Goal: Task Accomplishment & Management: Manage account settings

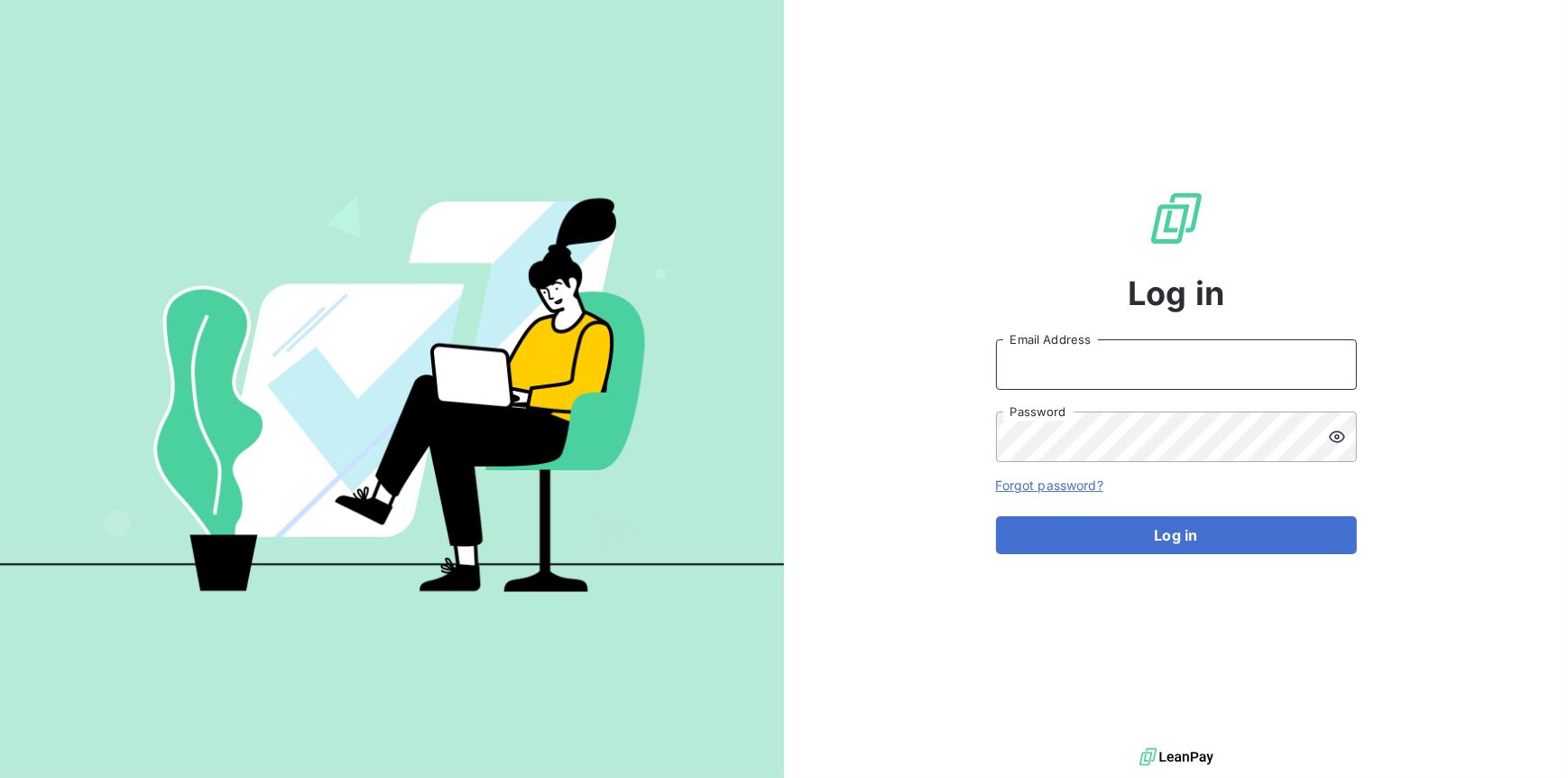
type input "richard.husband@graitec.com"
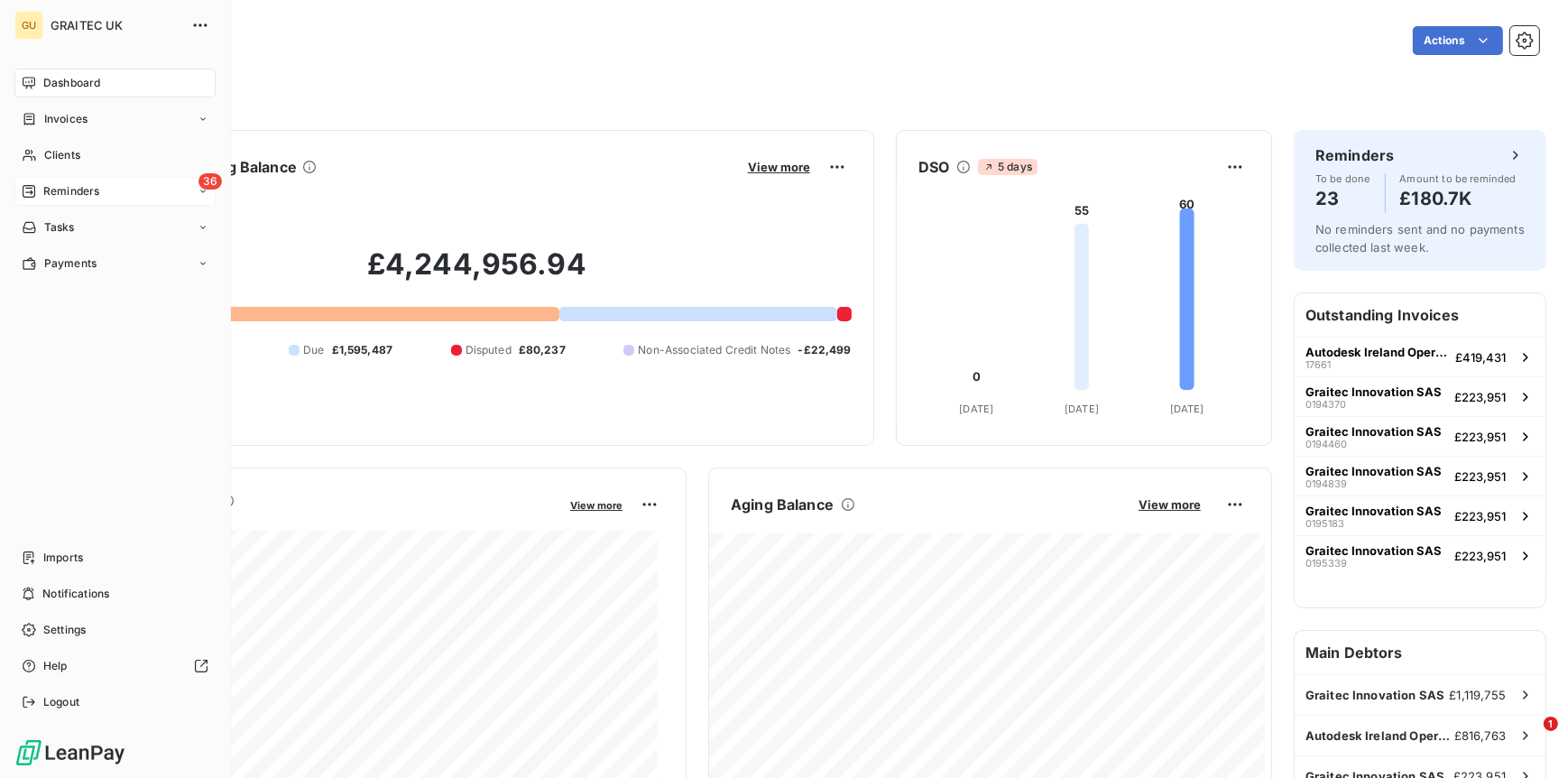
click at [76, 185] on span "Reminders" at bounding box center [71, 190] width 56 height 16
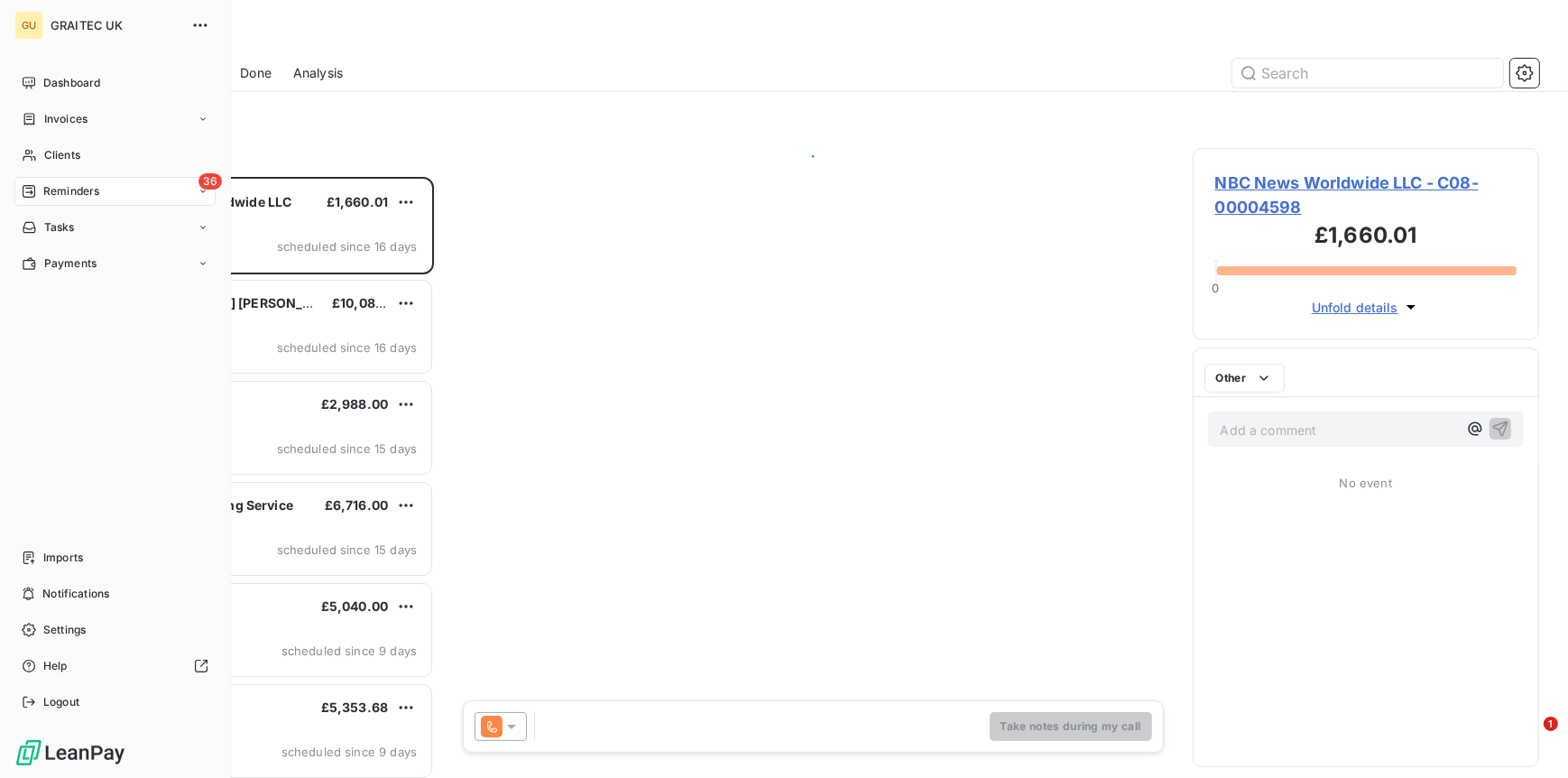
scroll to position [587, 333]
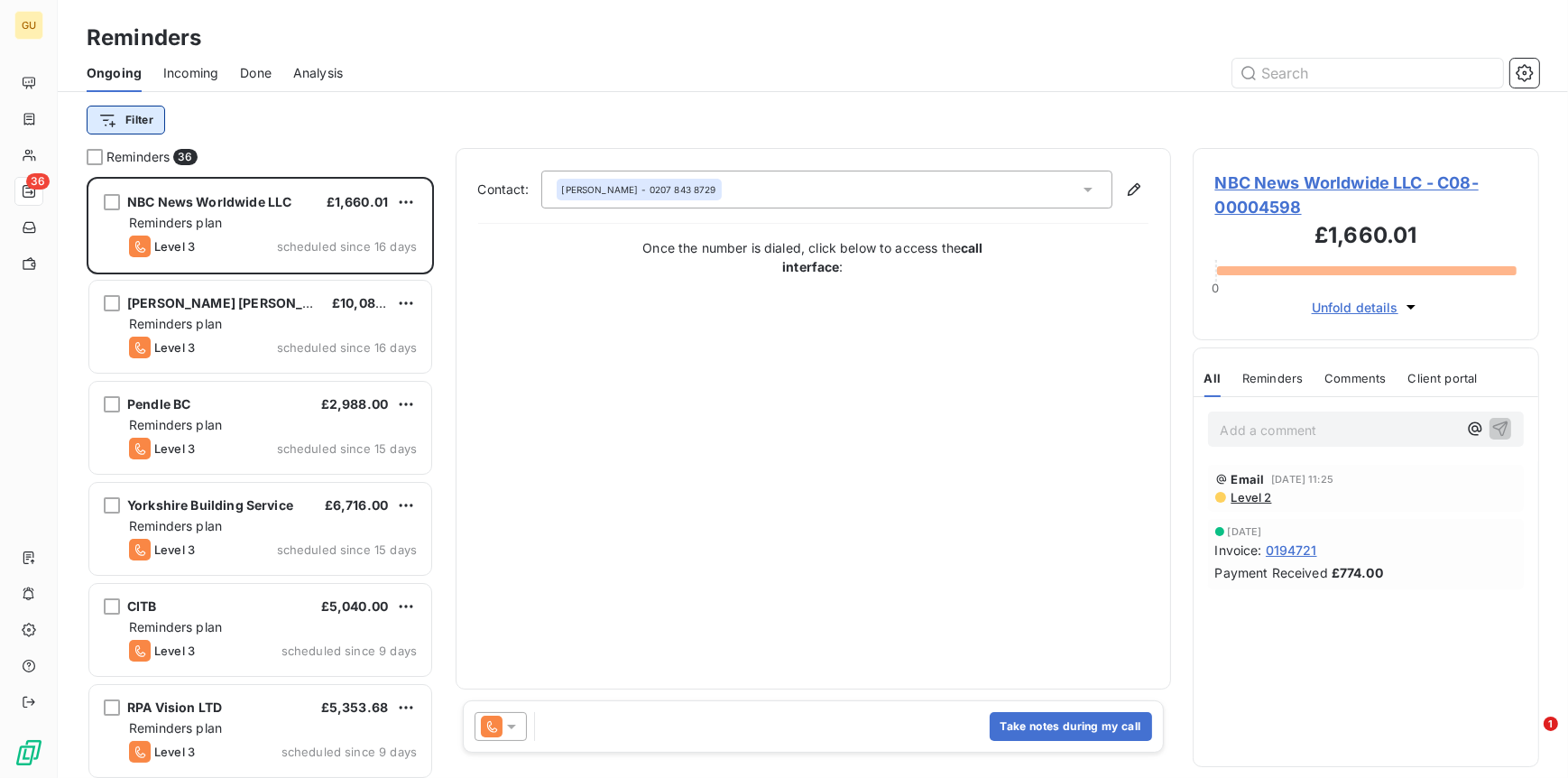
click at [142, 112] on html "GU 36 Reminders Ongoing Incoming Done Analysis Filter Reminders 36 NBC News Wor…" at bounding box center [784, 389] width 1568 height 778
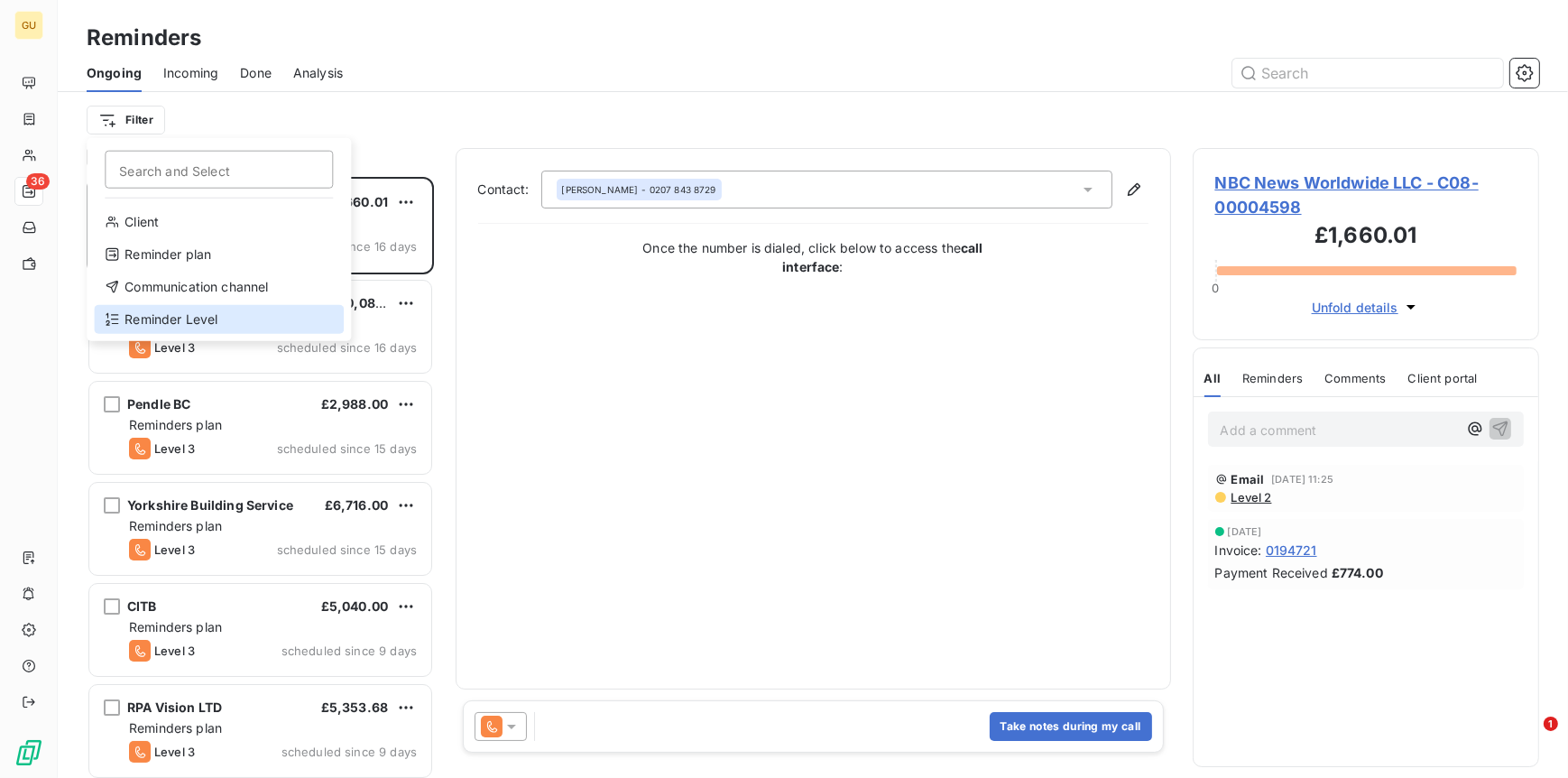
click at [161, 318] on div "Reminder Level" at bounding box center [219, 319] width 250 height 28
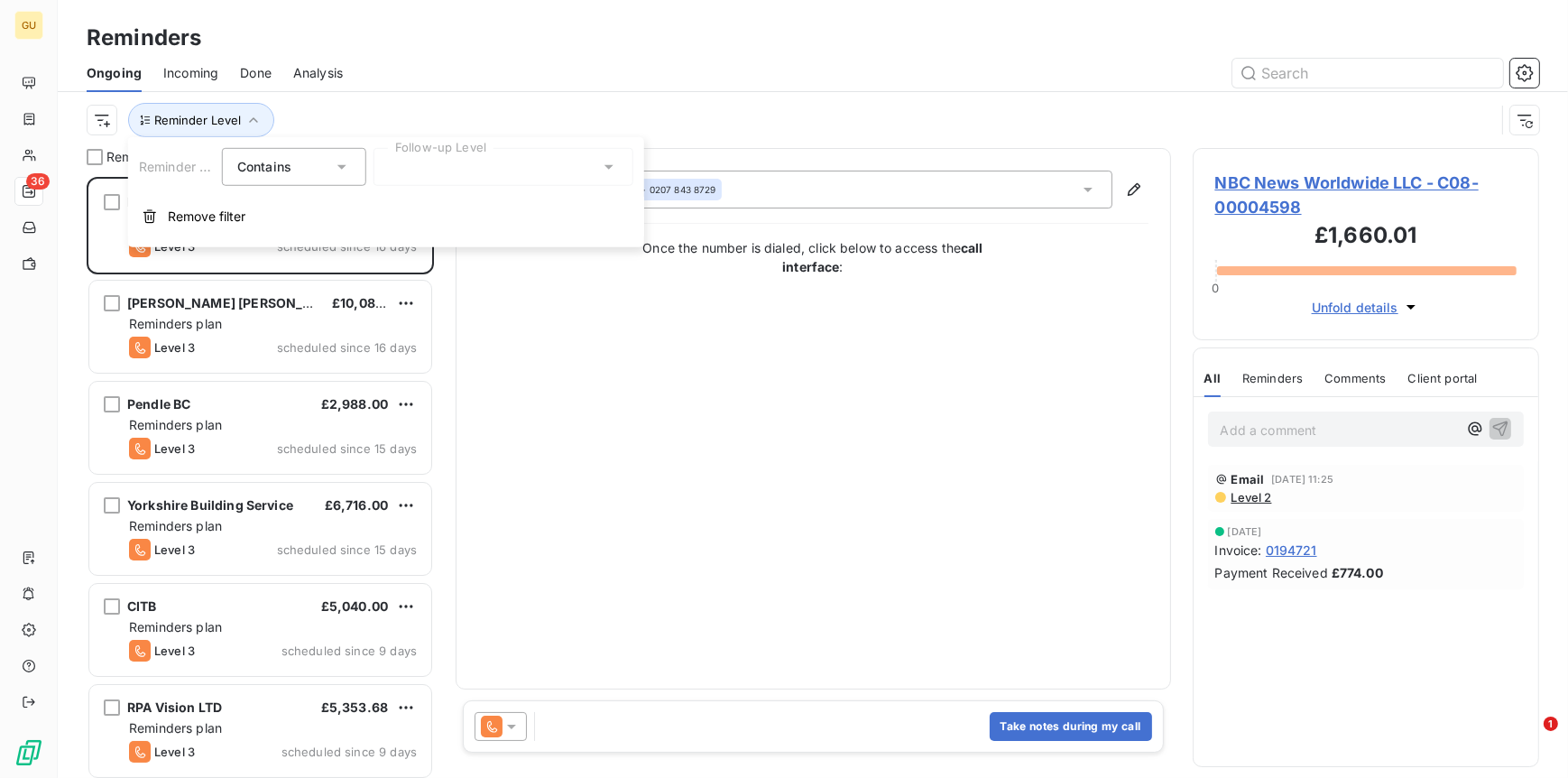
click at [484, 146] on div "Reminder Level Contains is Follow-up Level Remove filter" at bounding box center [386, 192] width 516 height 110
click at [589, 164] on div at bounding box center [503, 167] width 260 height 38
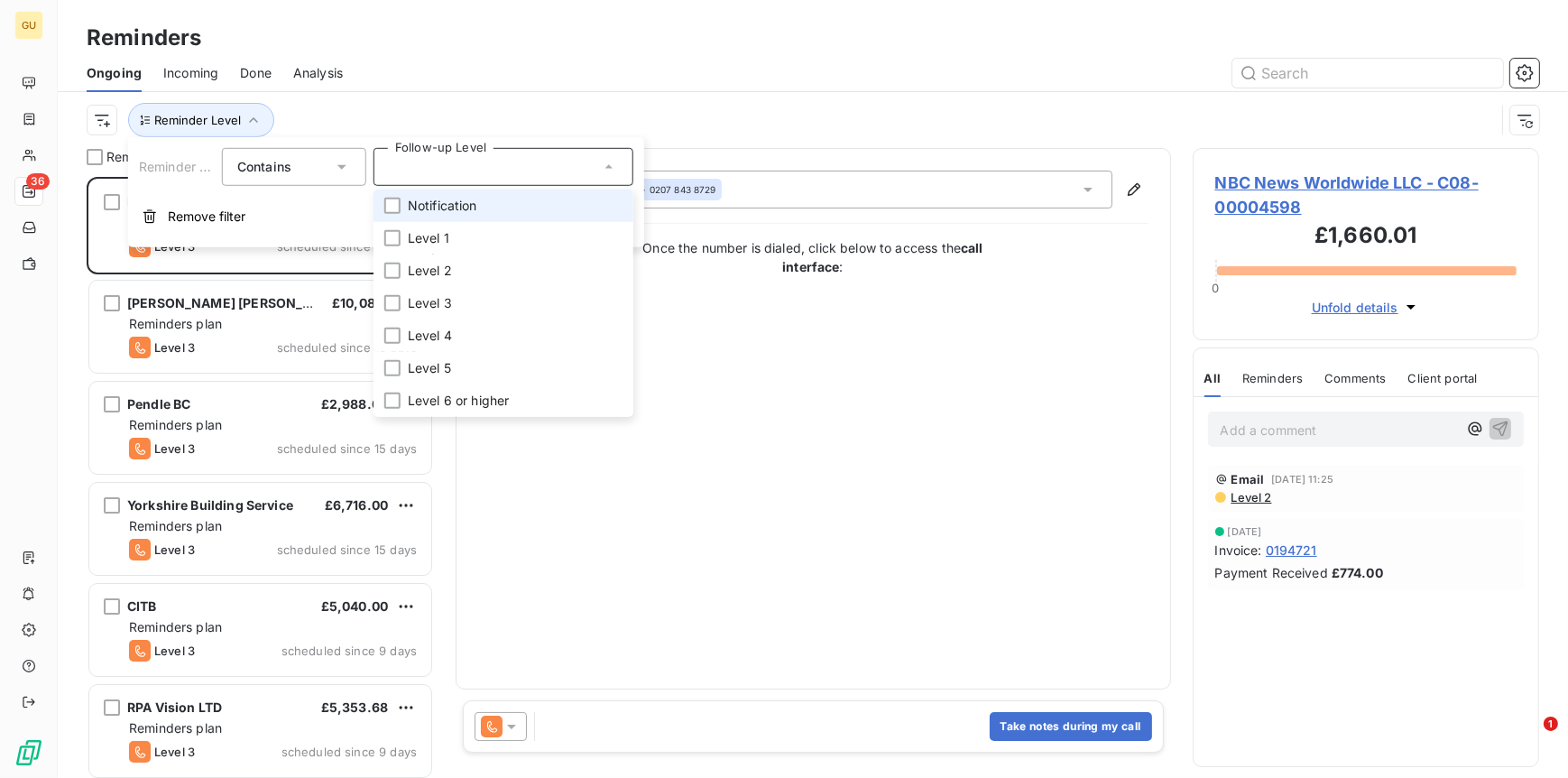
click at [405, 207] on li "Notification" at bounding box center [503, 206] width 260 height 32
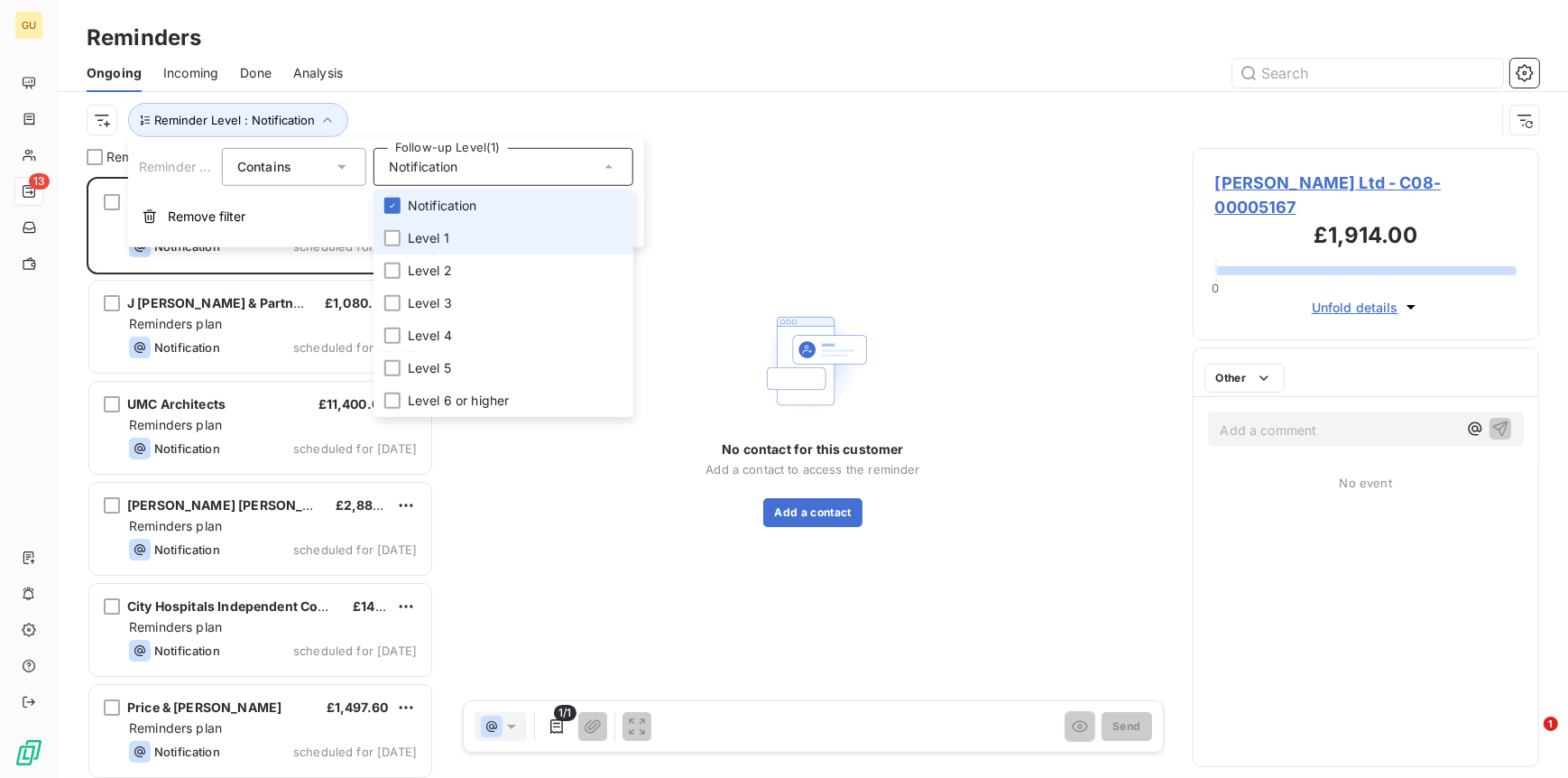
scroll to position [587, 333]
click at [393, 233] on div at bounding box center [392, 238] width 16 height 16
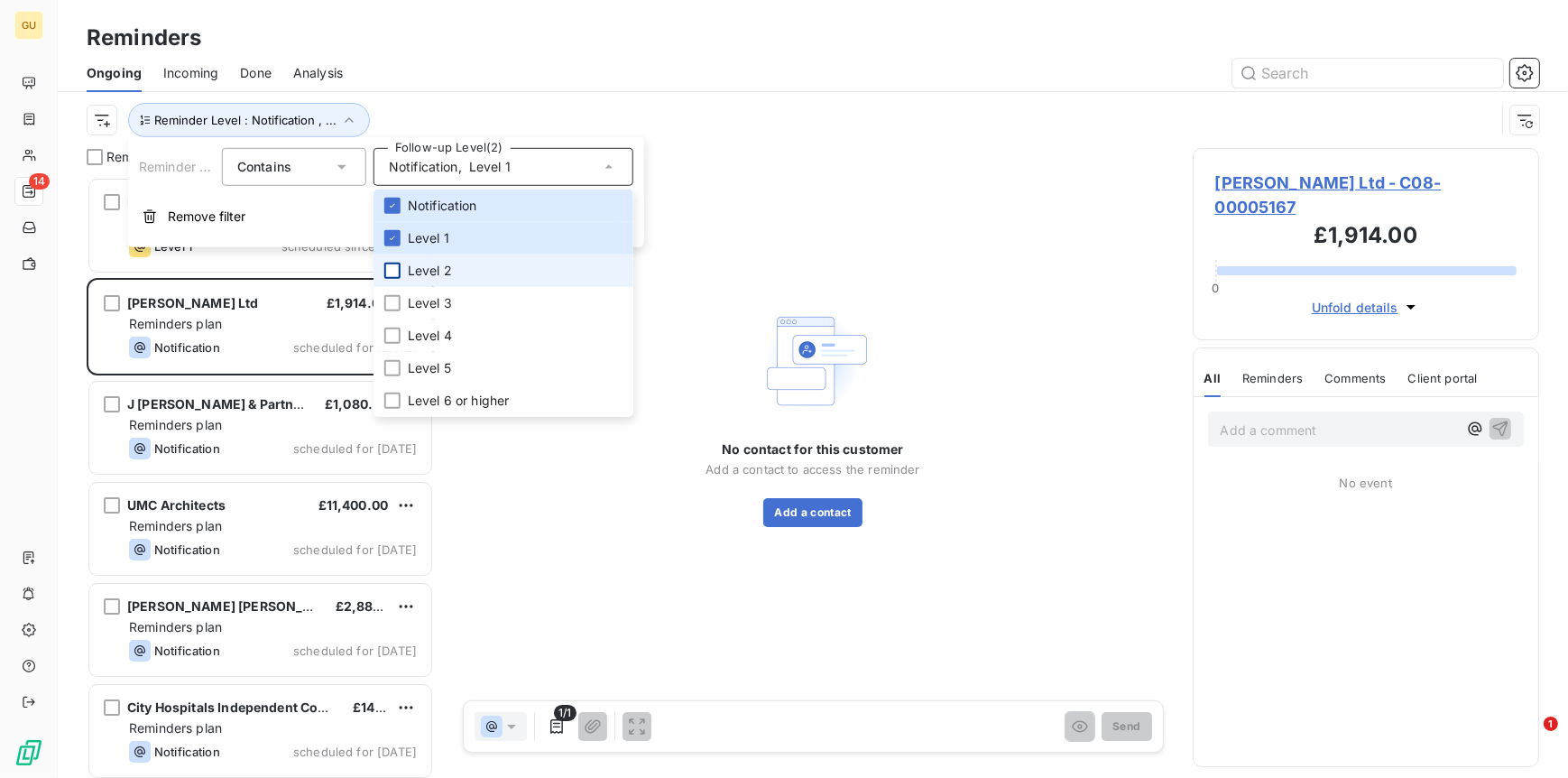
click at [385, 269] on div at bounding box center [392, 270] width 16 height 16
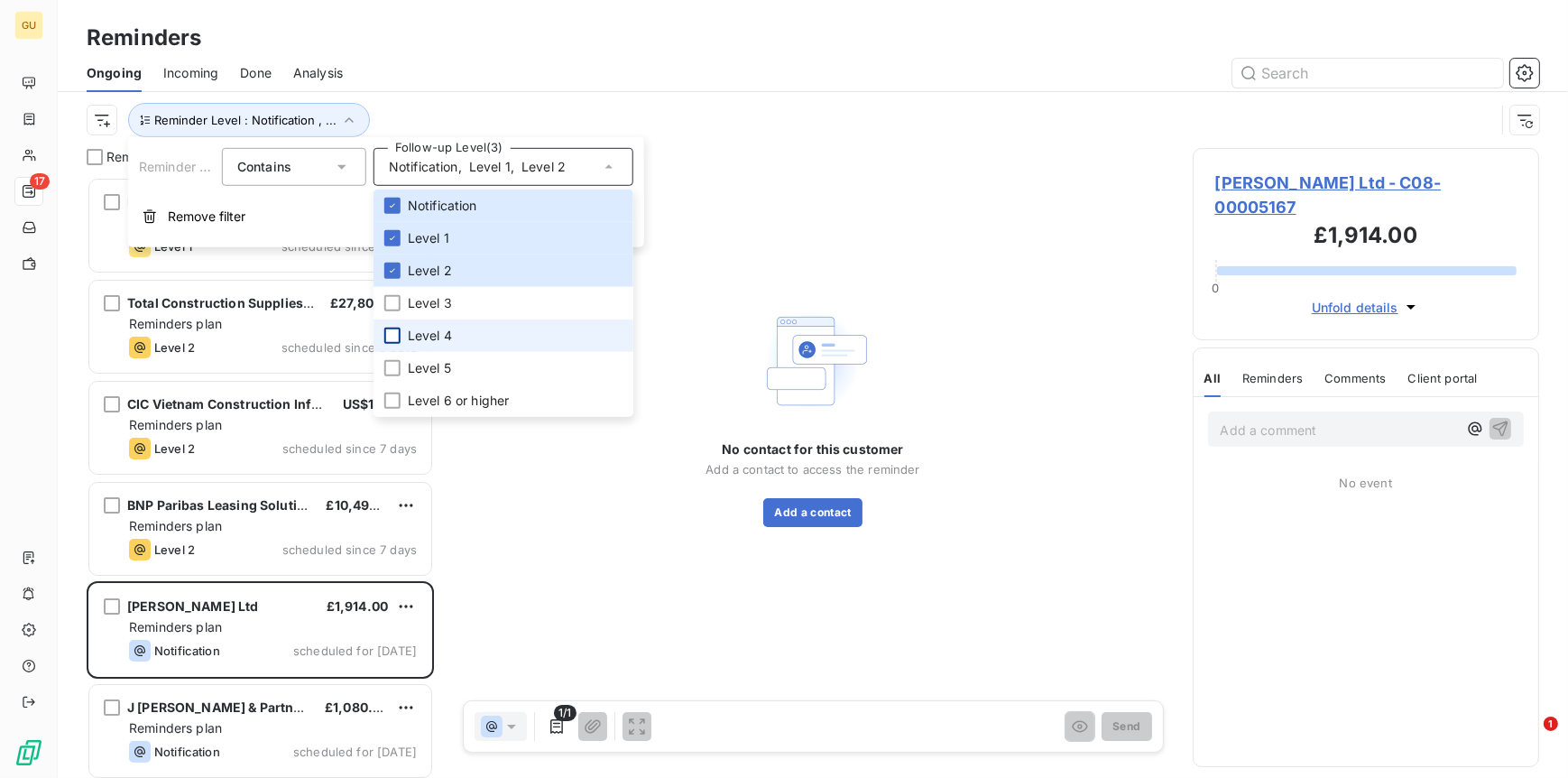
click at [389, 331] on div at bounding box center [392, 335] width 16 height 16
click at [388, 371] on div at bounding box center [392, 368] width 16 height 16
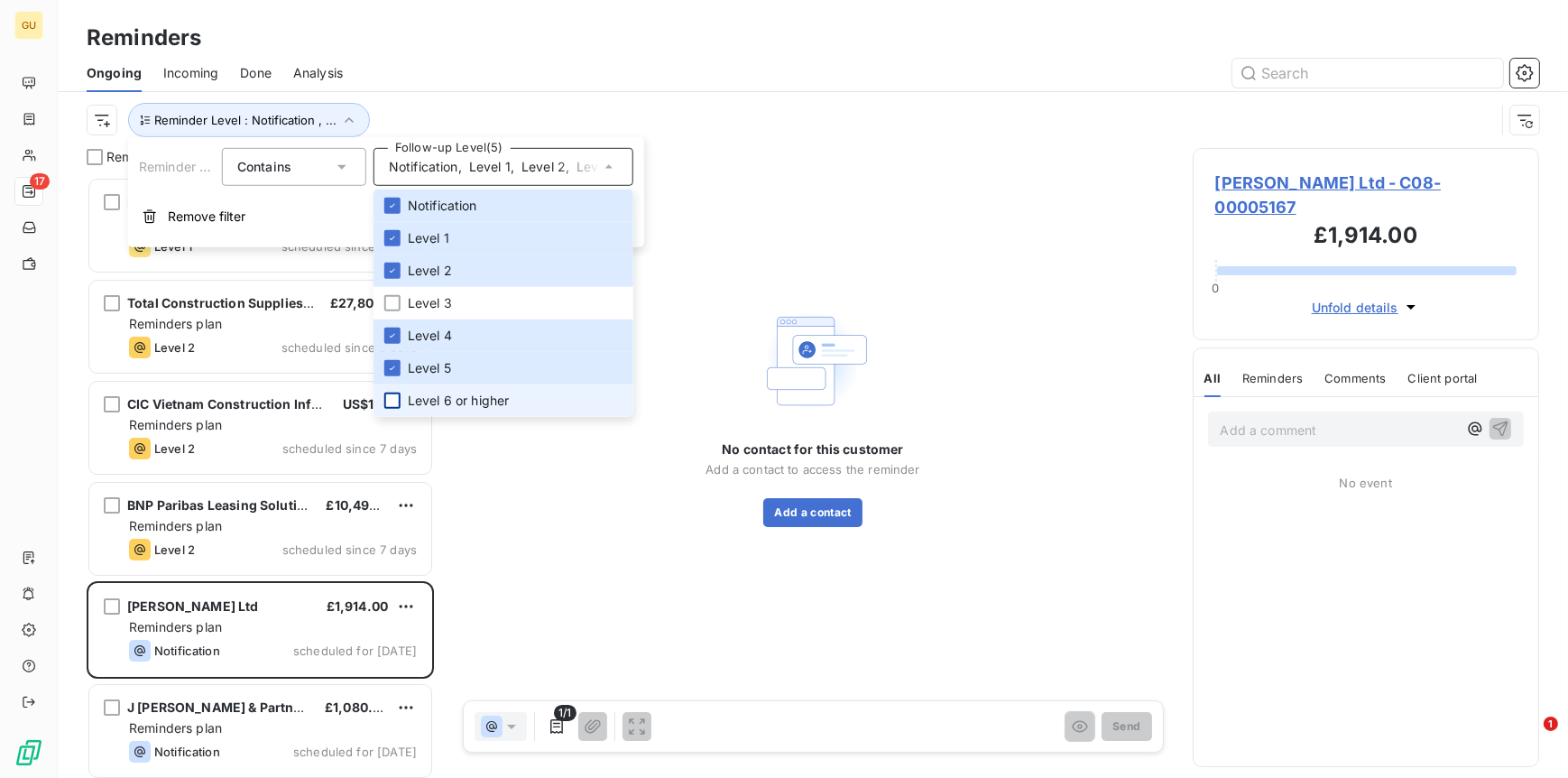
click at [389, 396] on div at bounding box center [392, 400] width 16 height 16
click at [819, 107] on div "Reminder Level : Notification , ..." at bounding box center [790, 120] width 1409 height 34
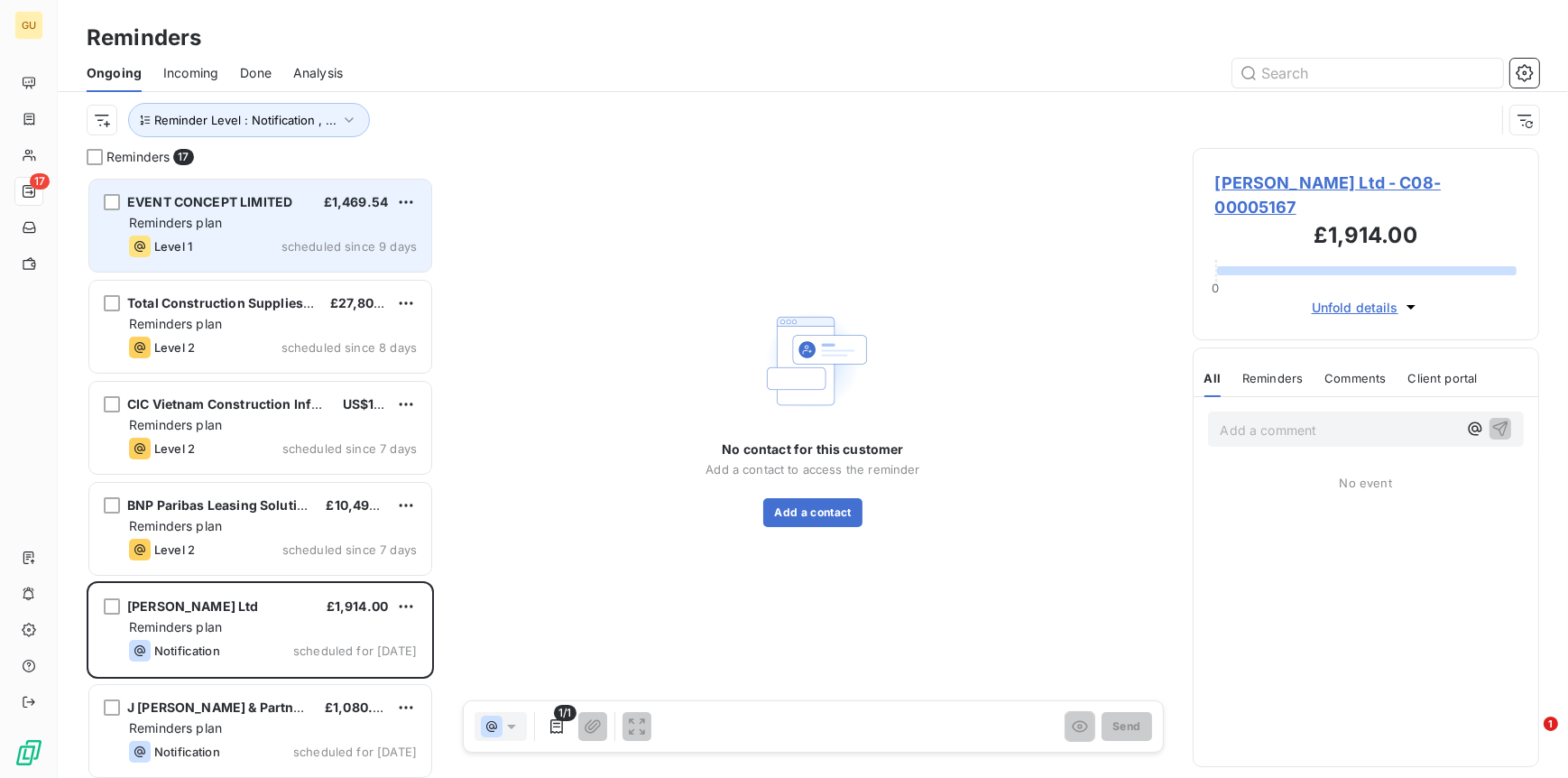
click at [198, 201] on span "EVENT CONCEPT LIMITED" at bounding box center [209, 202] width 165 height 15
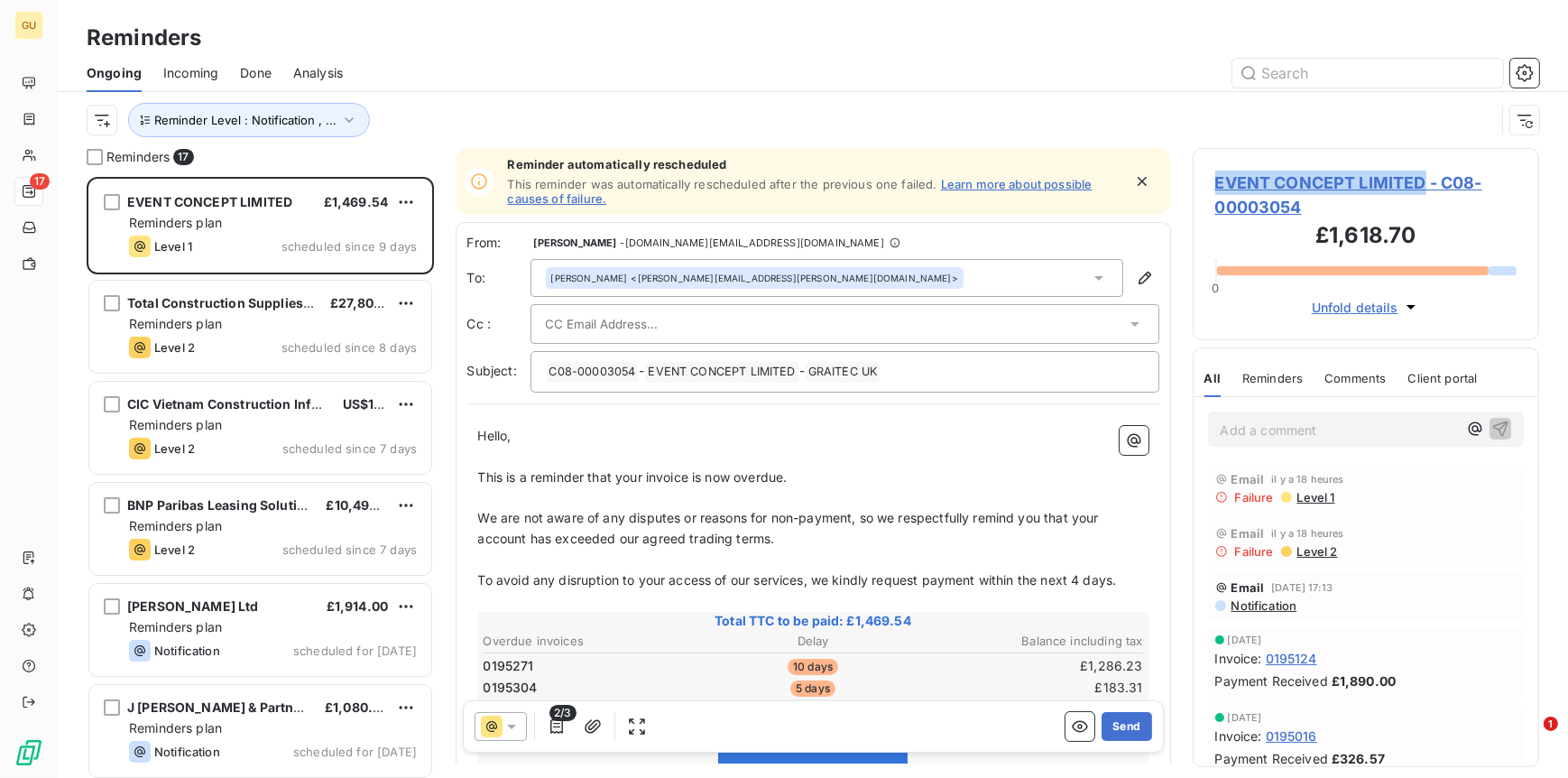
drag, startPoint x: 1215, startPoint y: 180, endPoint x: 1424, endPoint y: 184, distance: 209.0
click at [1424, 184] on span "EVENT CONCEPT LIMITED - C08-00003054" at bounding box center [1366, 194] width 302 height 48
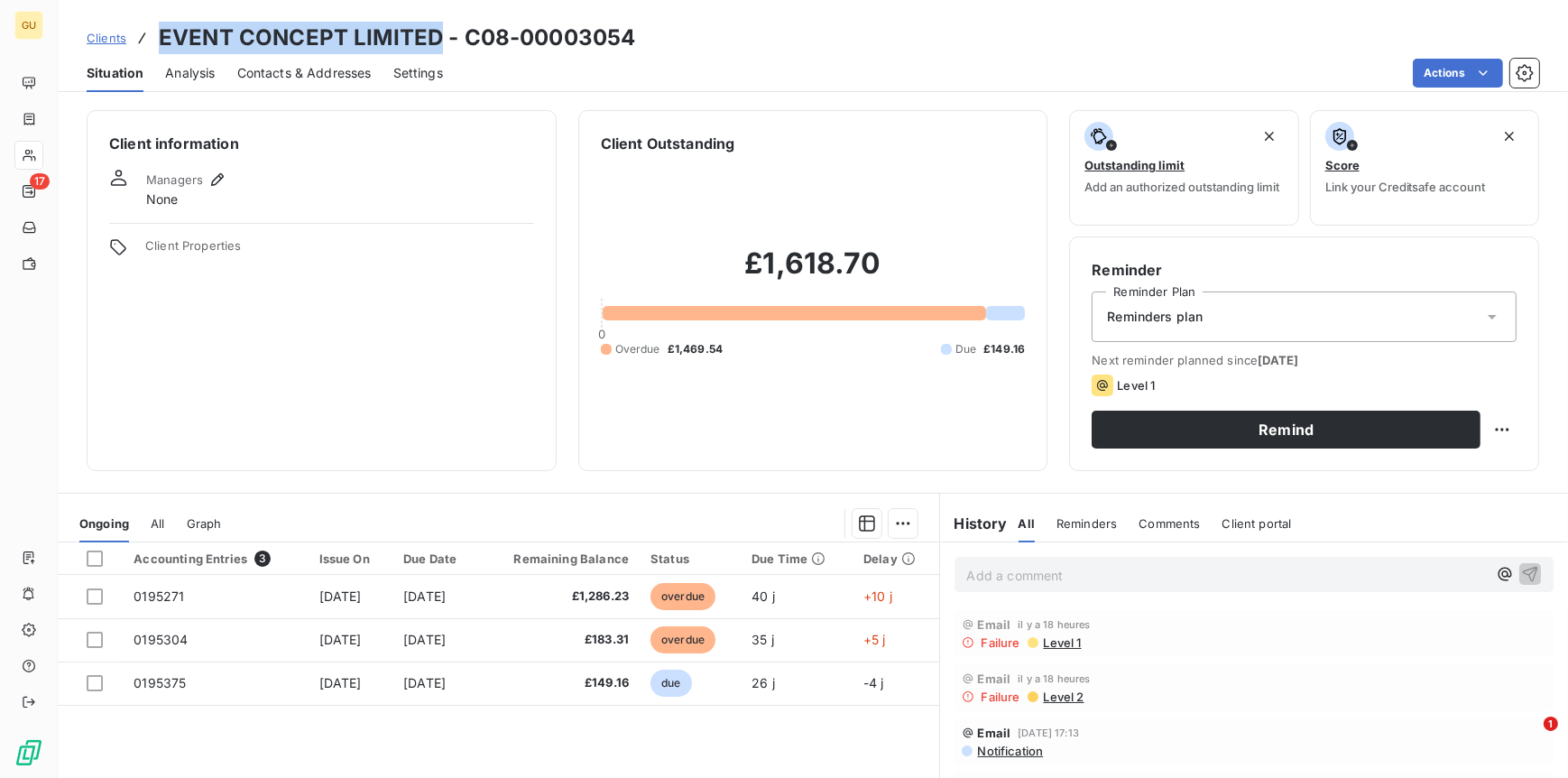
drag, startPoint x: 160, startPoint y: 40, endPoint x: 439, endPoint y: 46, distance: 279.1
click at [439, 46] on h3 "EVENT CONCEPT LIMITED - C08-00003054" at bounding box center [397, 38] width 477 height 32
copy h3 "EVENT CONCEPT LIMITED"
click at [319, 74] on span "Contacts & Addresses" at bounding box center [304, 73] width 135 height 18
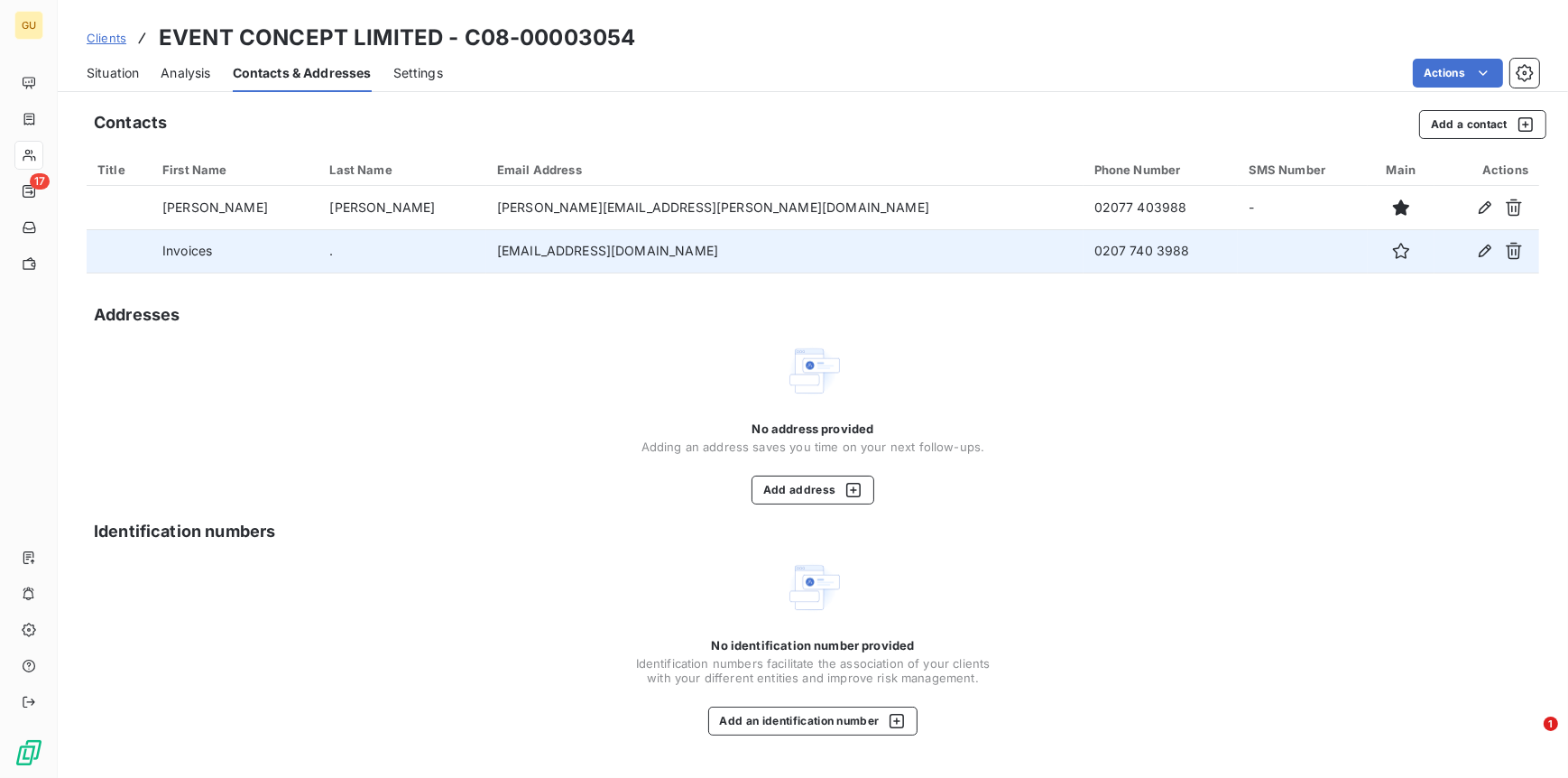
click at [532, 253] on td "[EMAIL_ADDRESS][DOMAIN_NAME]" at bounding box center [784, 251] width 597 height 44
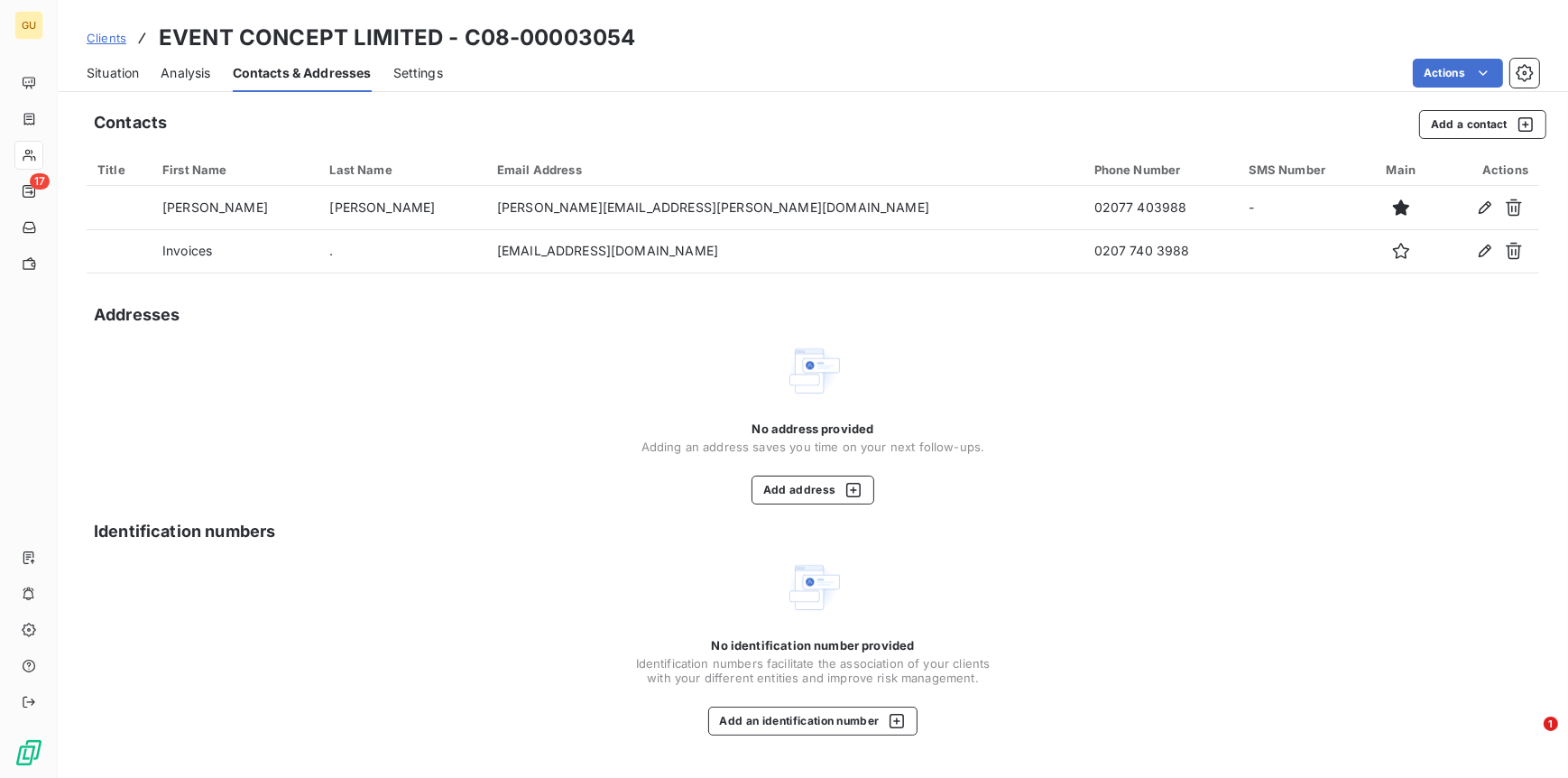
click at [112, 79] on span "Situation" at bounding box center [112, 73] width 52 height 18
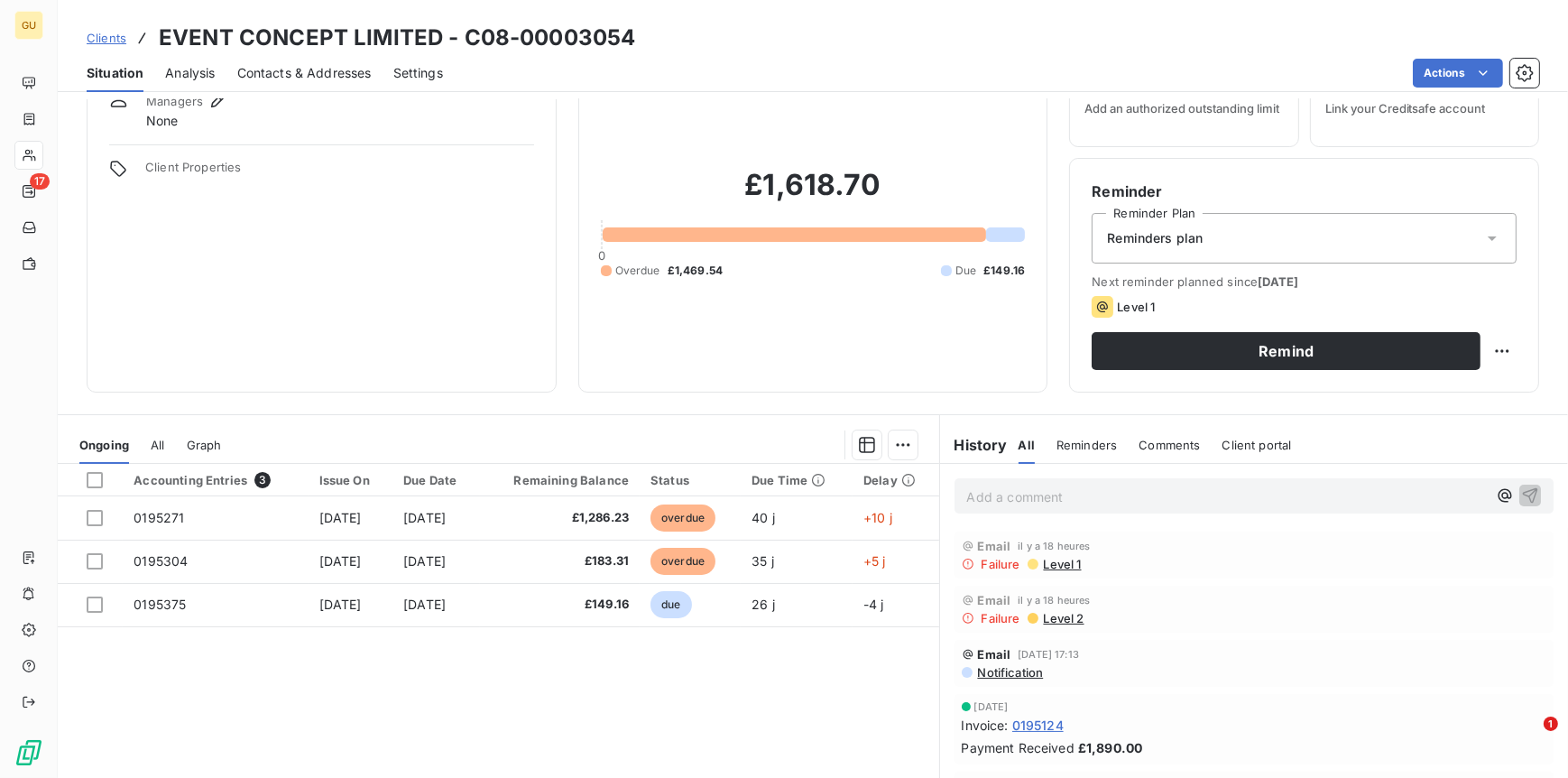
scroll to position [77, 0]
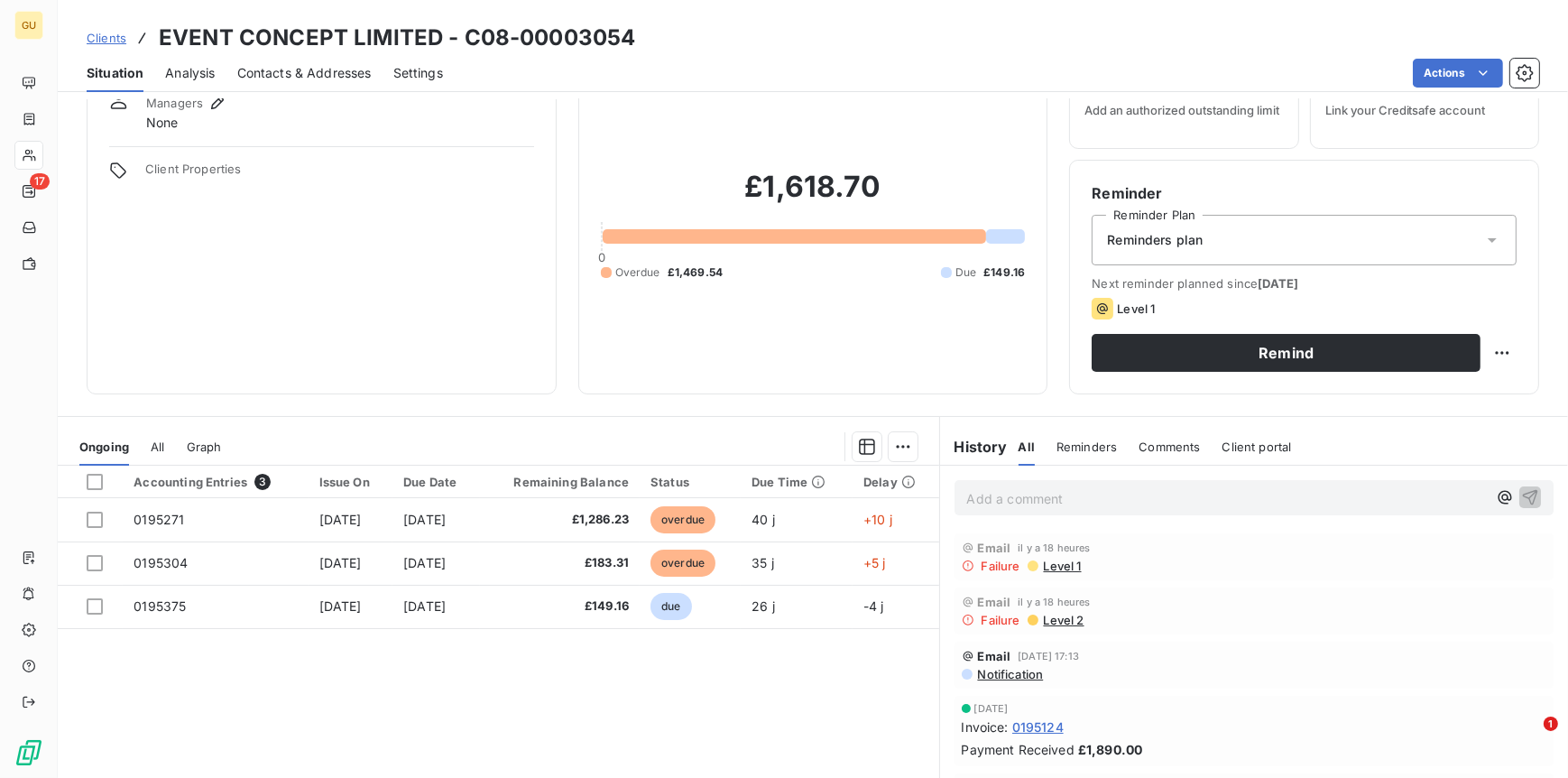
click at [315, 66] on span "Contacts & Addresses" at bounding box center [304, 73] width 135 height 18
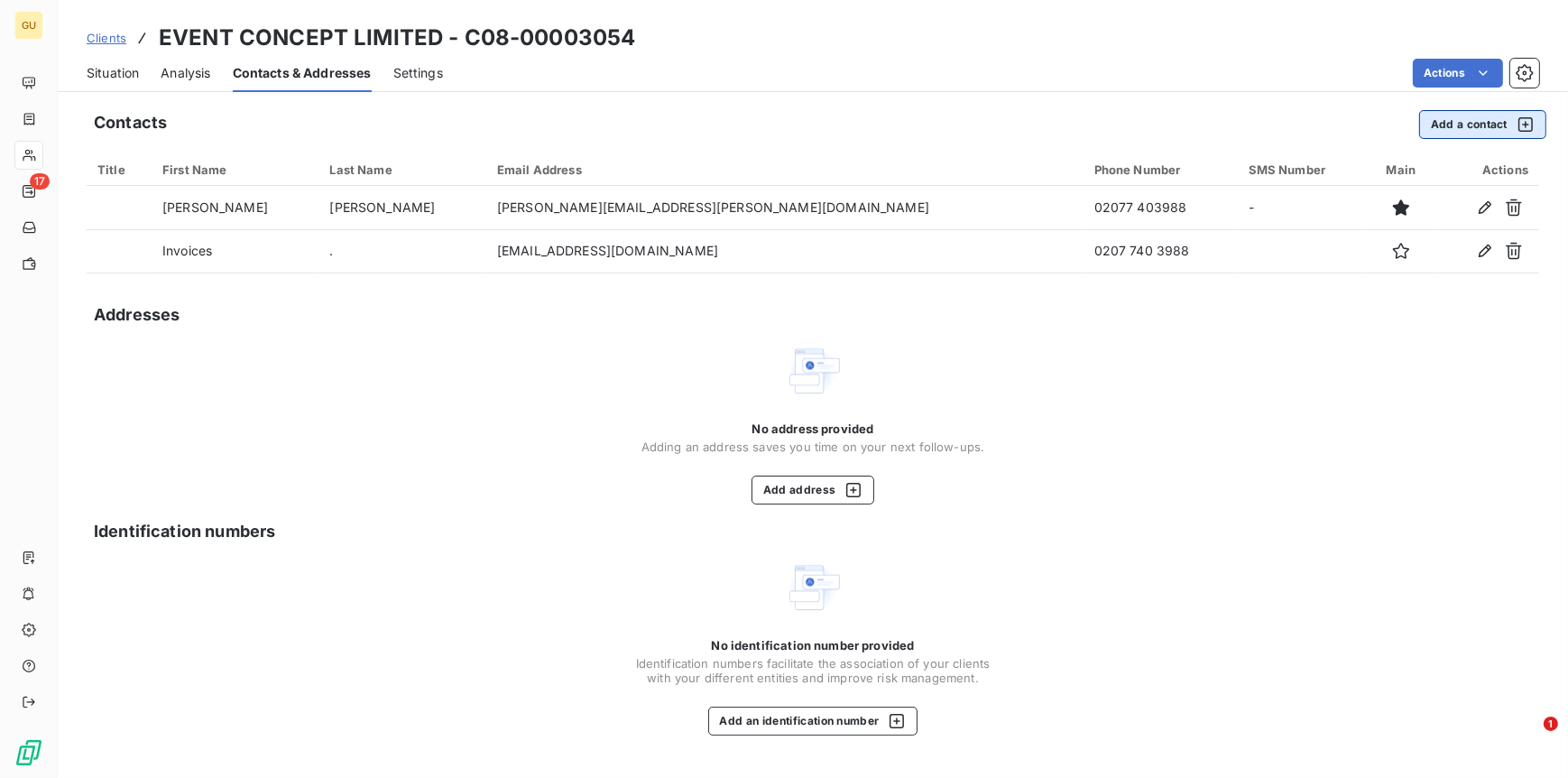
click at [1465, 117] on button "Add a contact" at bounding box center [1483, 124] width 127 height 28
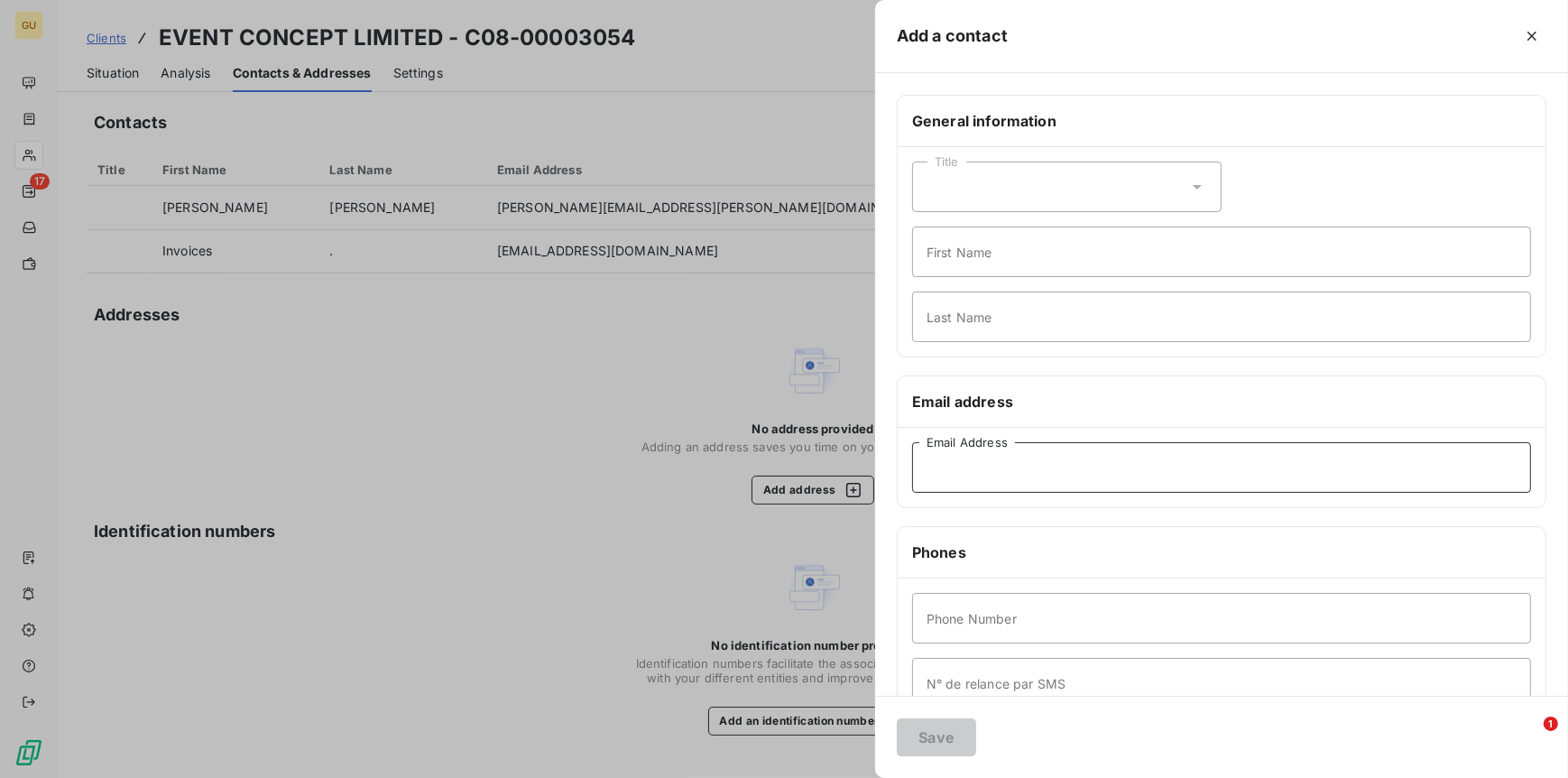
click at [980, 463] on input "Email Address" at bounding box center [1221, 467] width 619 height 50
type input "l"
type input "[PERSON_NAME][EMAIL_ADDRESS][DOMAIN_NAME]"
click at [1006, 249] on input "First Name" at bounding box center [1221, 251] width 619 height 50
type input "i"
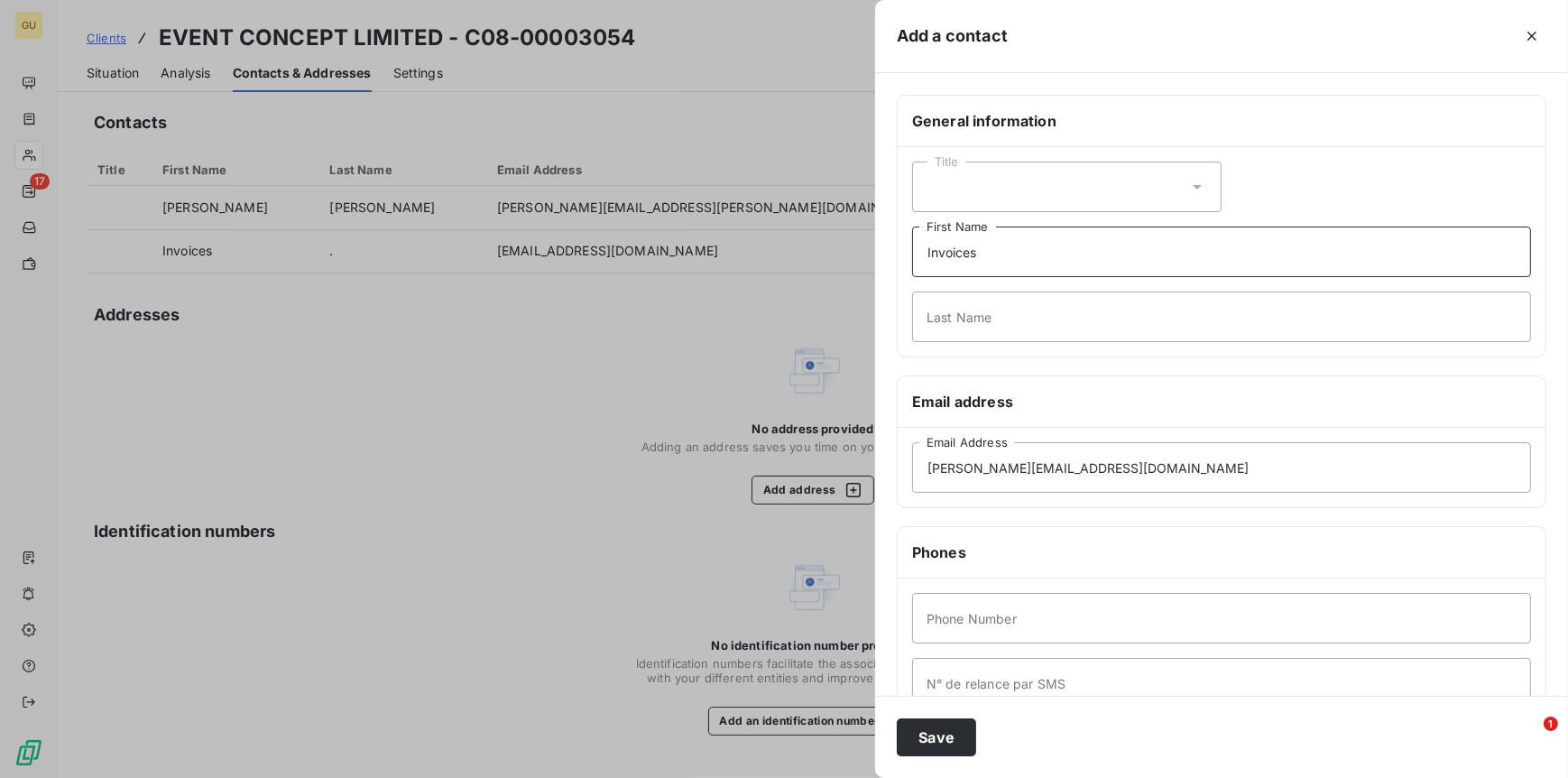
type input "Invoices"
click at [964, 305] on input "Last Name" at bounding box center [1221, 317] width 619 height 50
type input "."
click at [1069, 467] on input "[PERSON_NAME][EMAIL_ADDRESS][DOMAIN_NAME]" at bounding box center [1221, 467] width 619 height 50
click at [1146, 461] on input "[PERSON_NAME][EMAIL_ADDRESS][DOMAIN_NAME]" at bounding box center [1221, 467] width 619 height 50
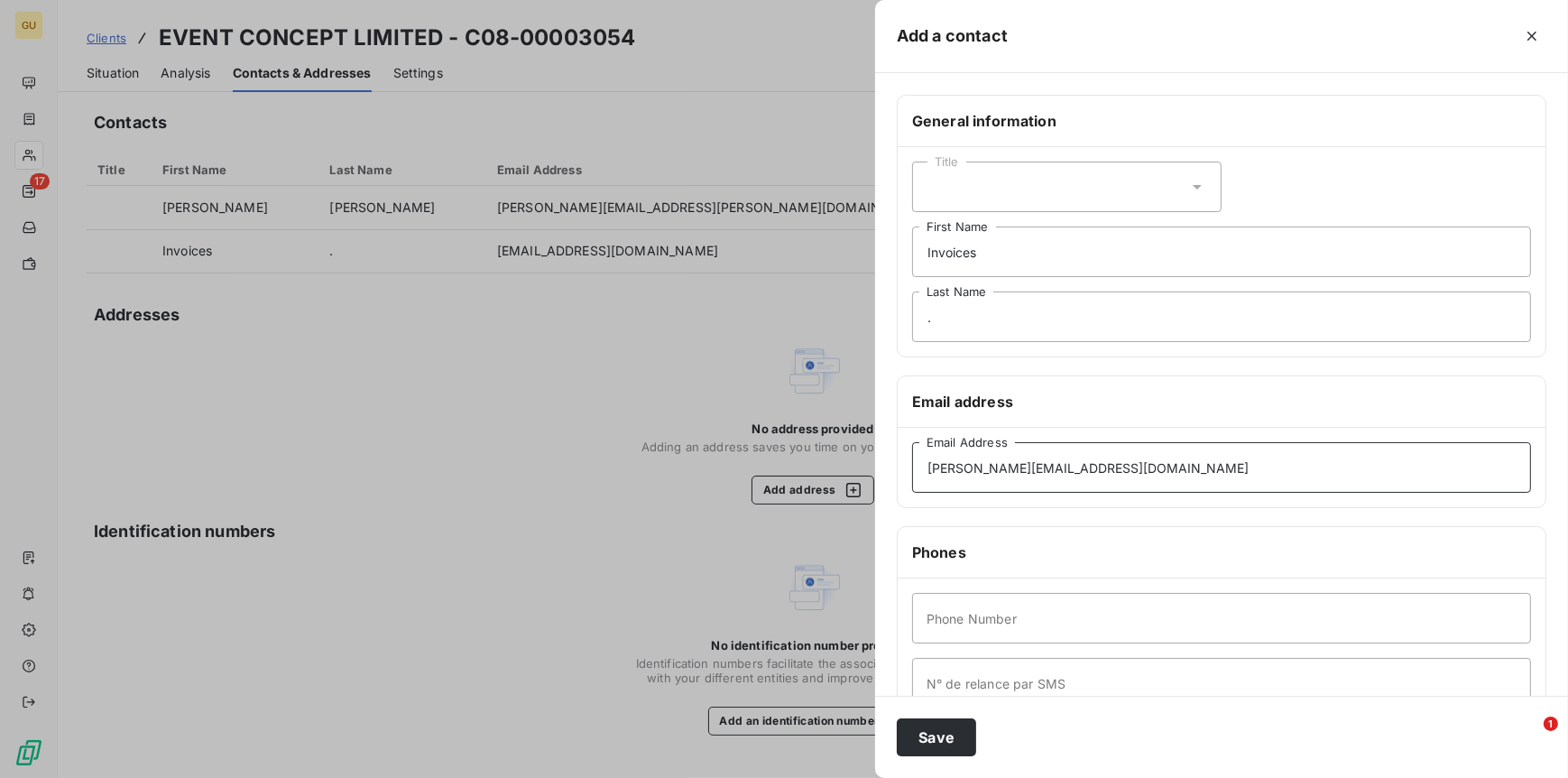
click at [965, 466] on input "[PERSON_NAME][EMAIL_ADDRESS][DOMAIN_NAME]" at bounding box center [1221, 467] width 619 height 50
type input "[PERSON_NAME][EMAIL_ADDRESS][DOMAIN_NAME]"
click at [950, 320] on input "." at bounding box center [1221, 317] width 619 height 50
type input "2"
click at [953, 628] on input "Phone Number" at bounding box center [1221, 618] width 619 height 50
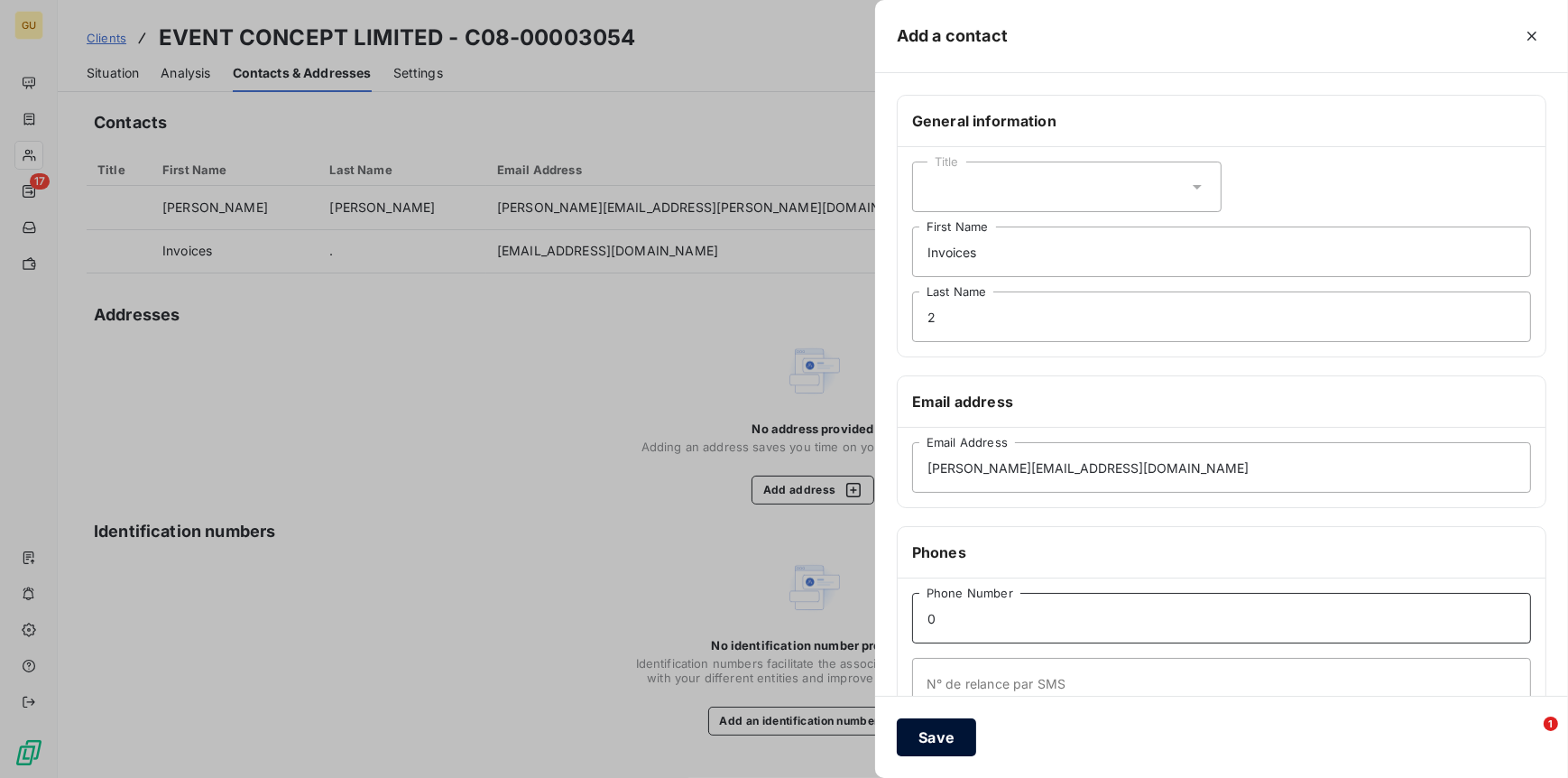
type input "0"
click at [946, 732] on button "Save" at bounding box center [937, 737] width 80 height 38
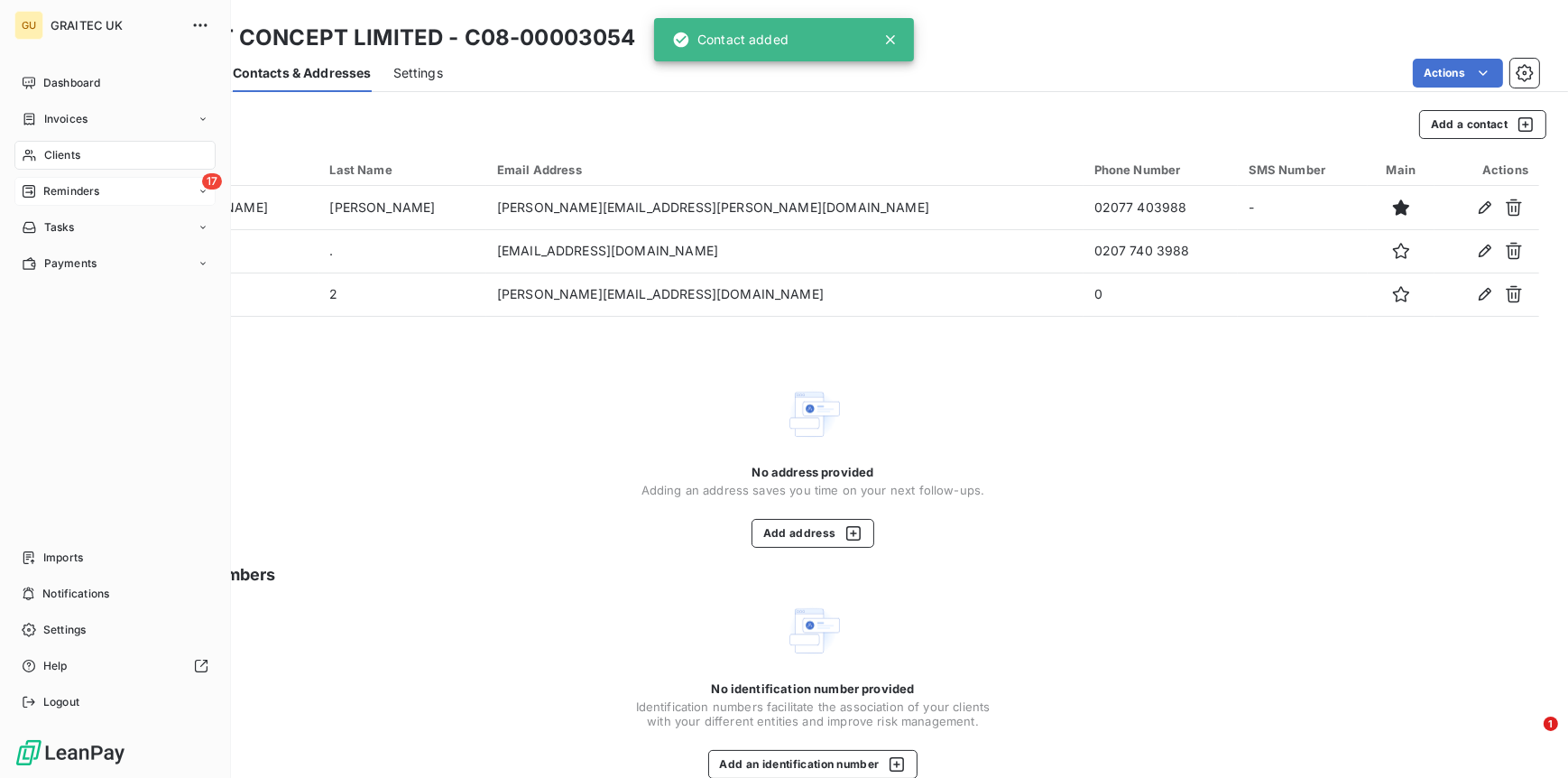
click at [63, 193] on span "Reminders" at bounding box center [71, 190] width 56 height 16
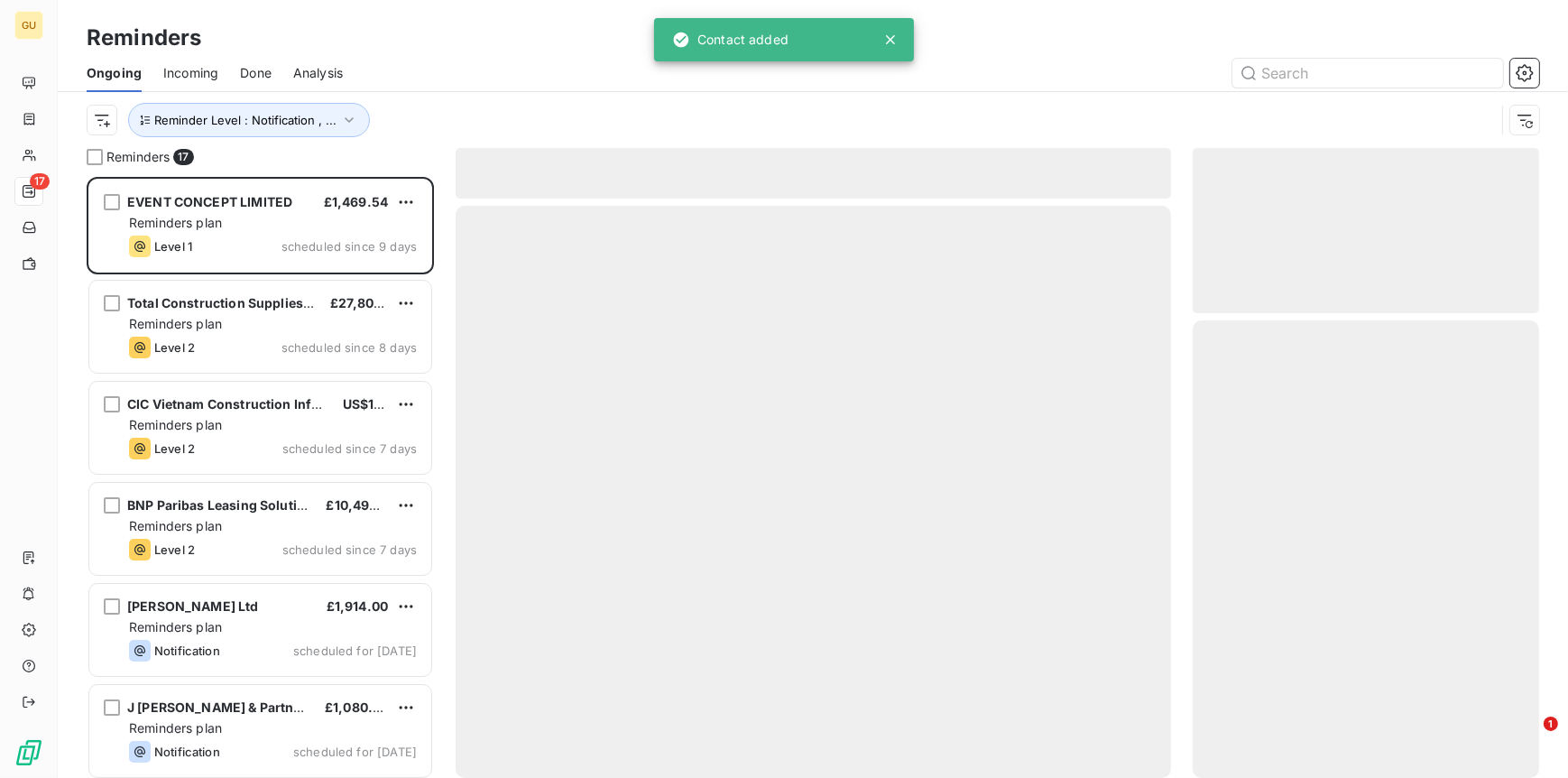
scroll to position [587, 333]
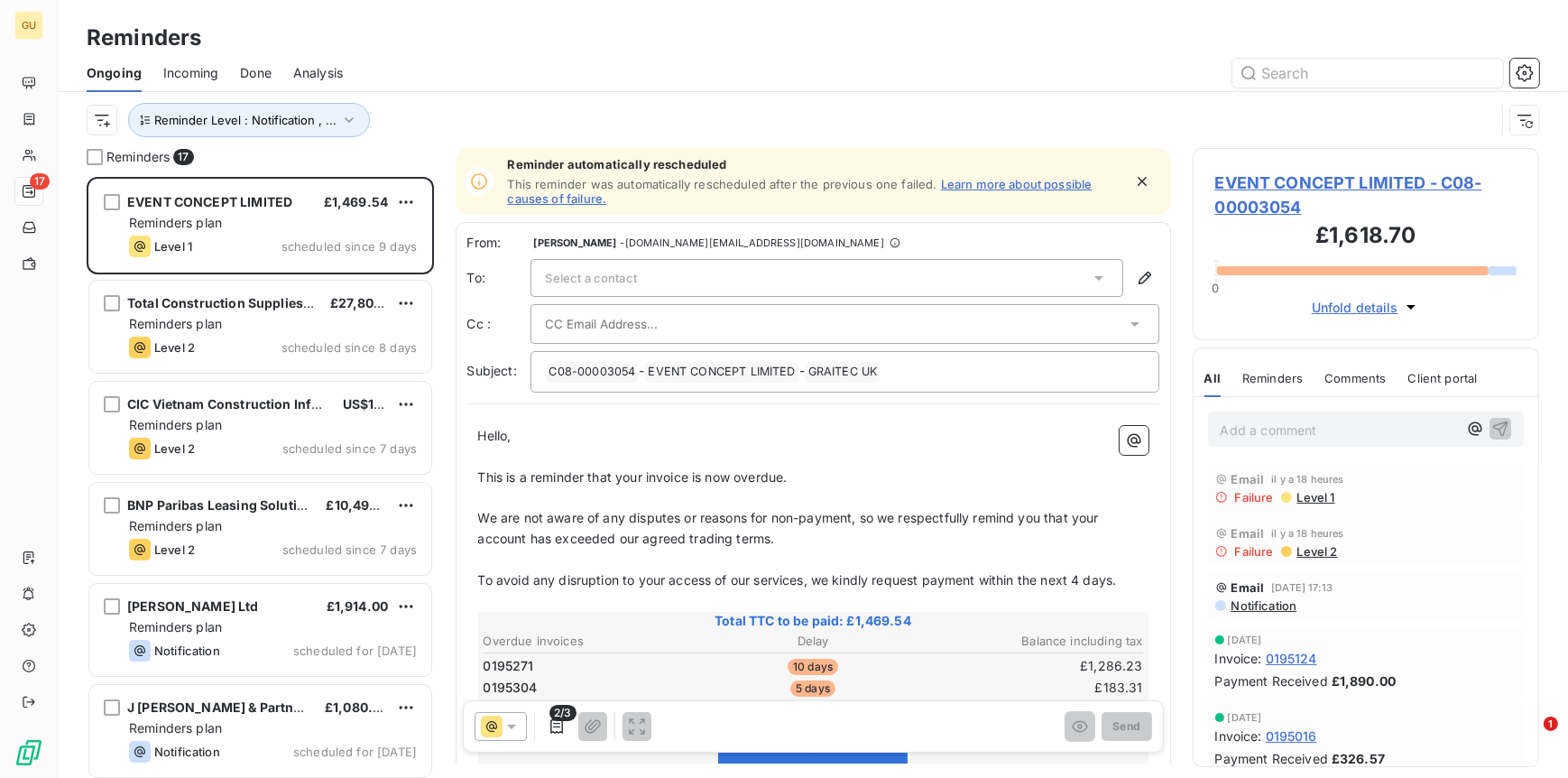
click at [642, 279] on div "Select a contact" at bounding box center [827, 278] width 593 height 38
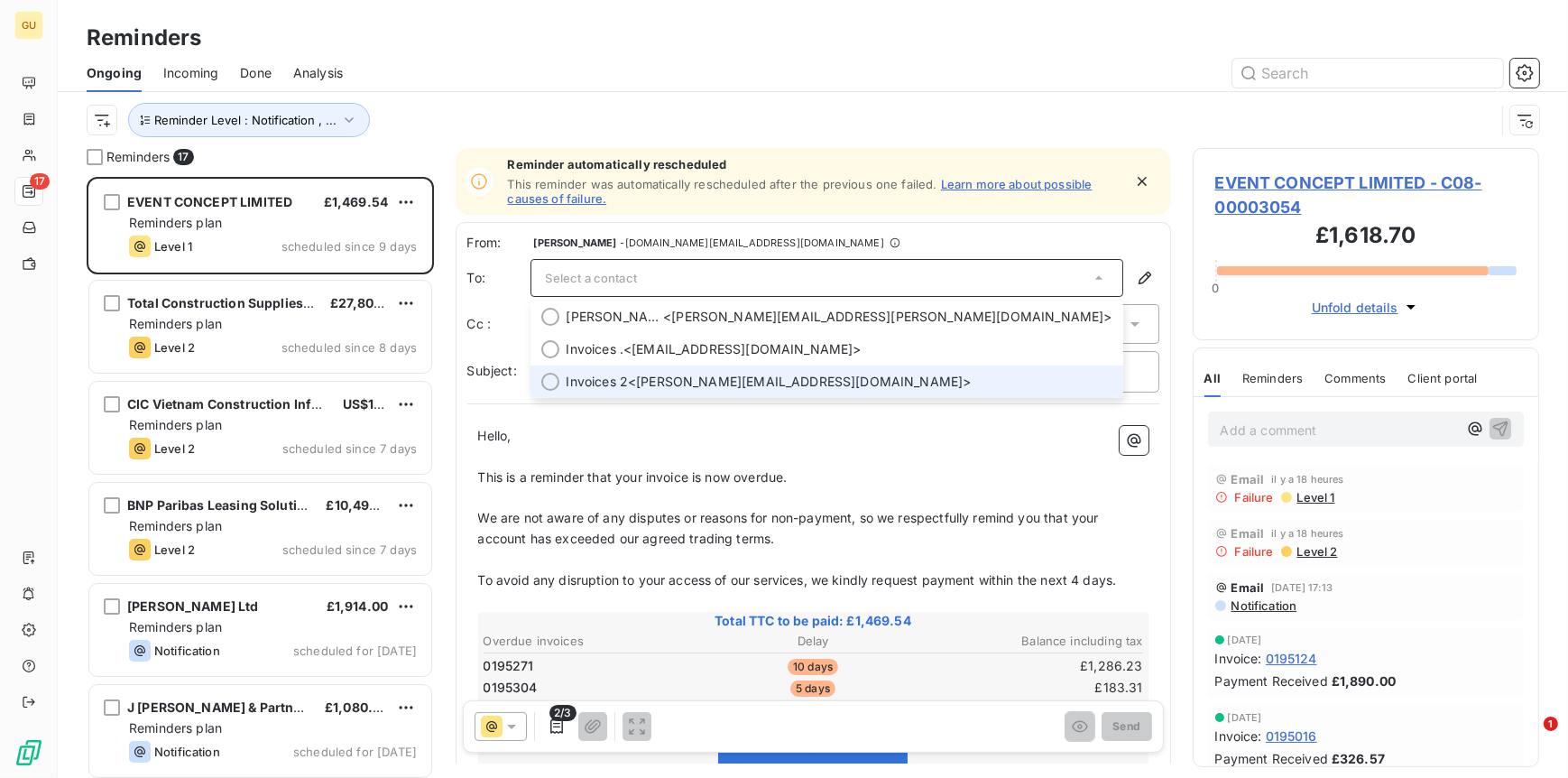
click at [601, 375] on span "Invoices 2" at bounding box center [598, 381] width 63 height 18
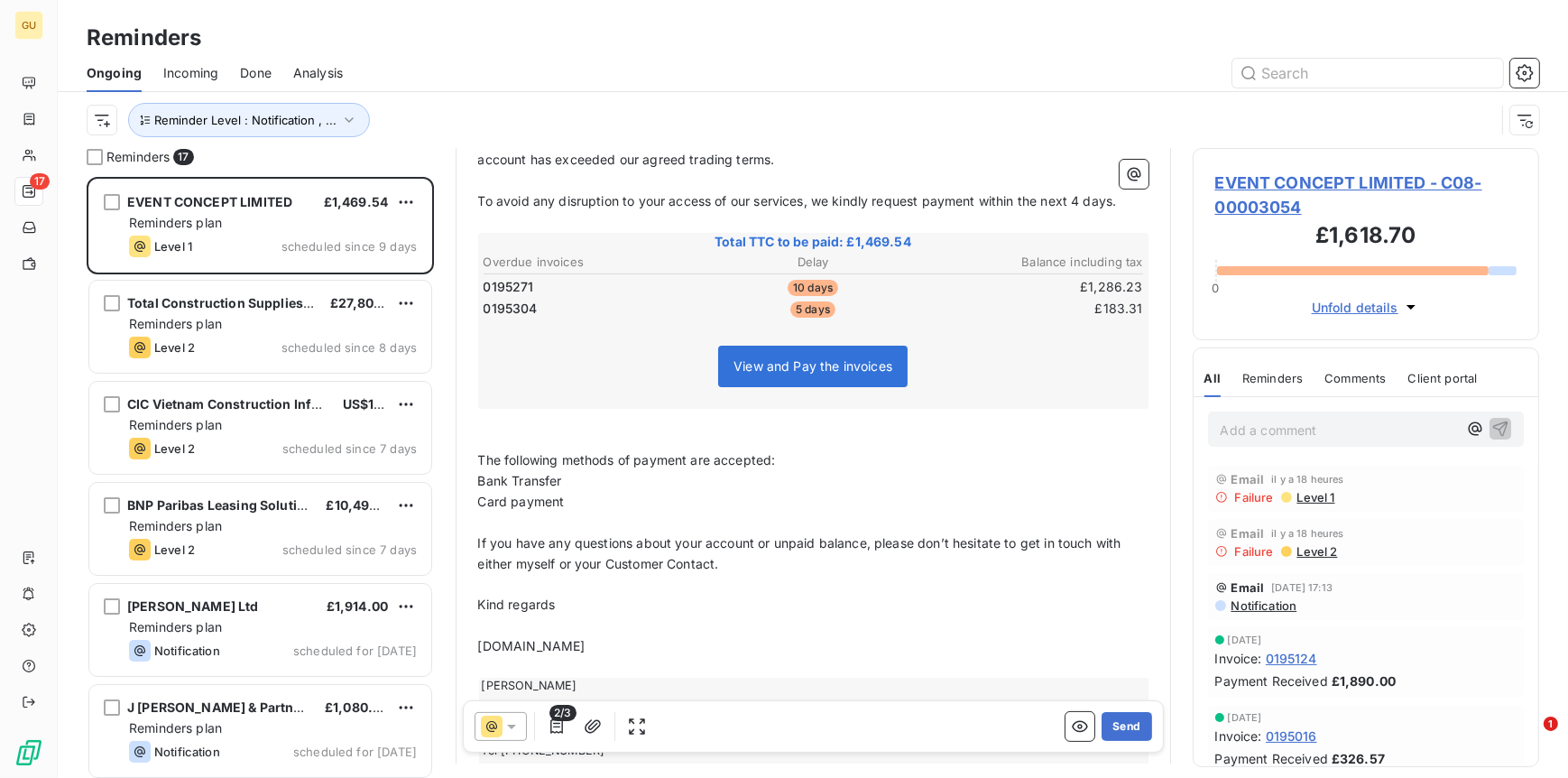
scroll to position [382, 0]
click at [1114, 722] on button "Send" at bounding box center [1126, 726] width 49 height 28
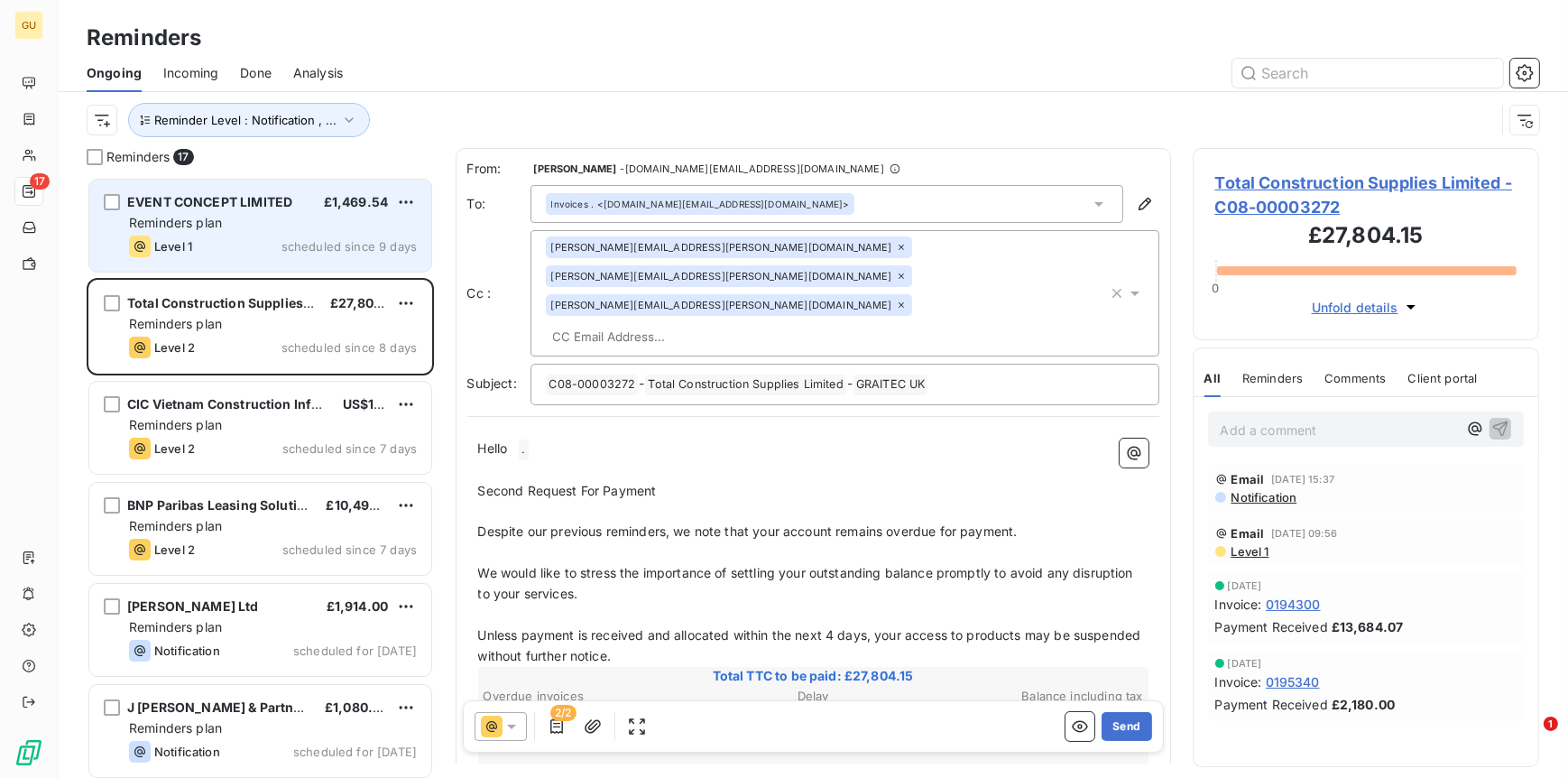
click at [281, 218] on div "Reminders plan" at bounding box center [273, 223] width 288 height 18
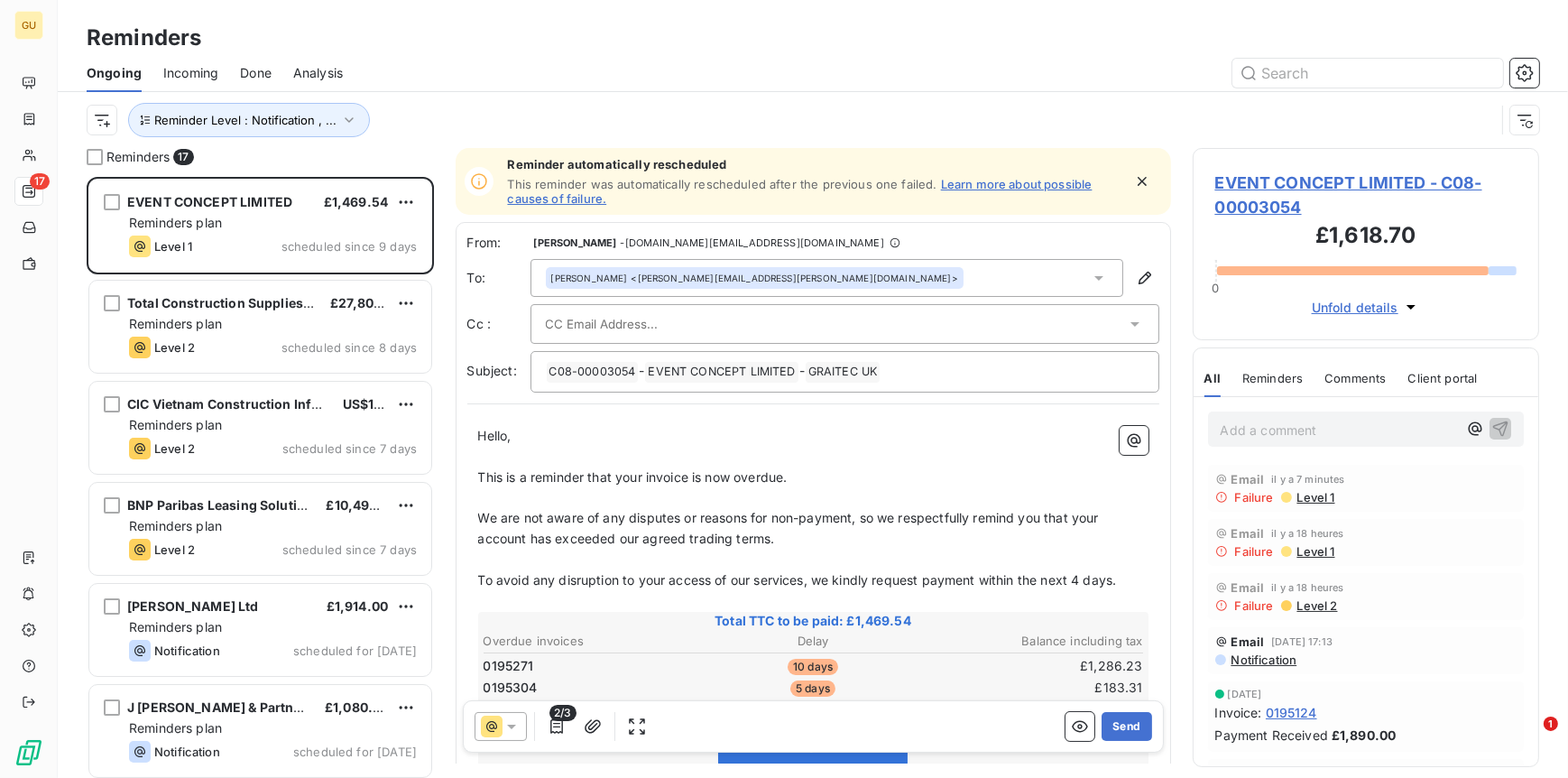
click at [1276, 186] on span "EVENT CONCEPT LIMITED - C08-00003054" at bounding box center [1366, 194] width 302 height 48
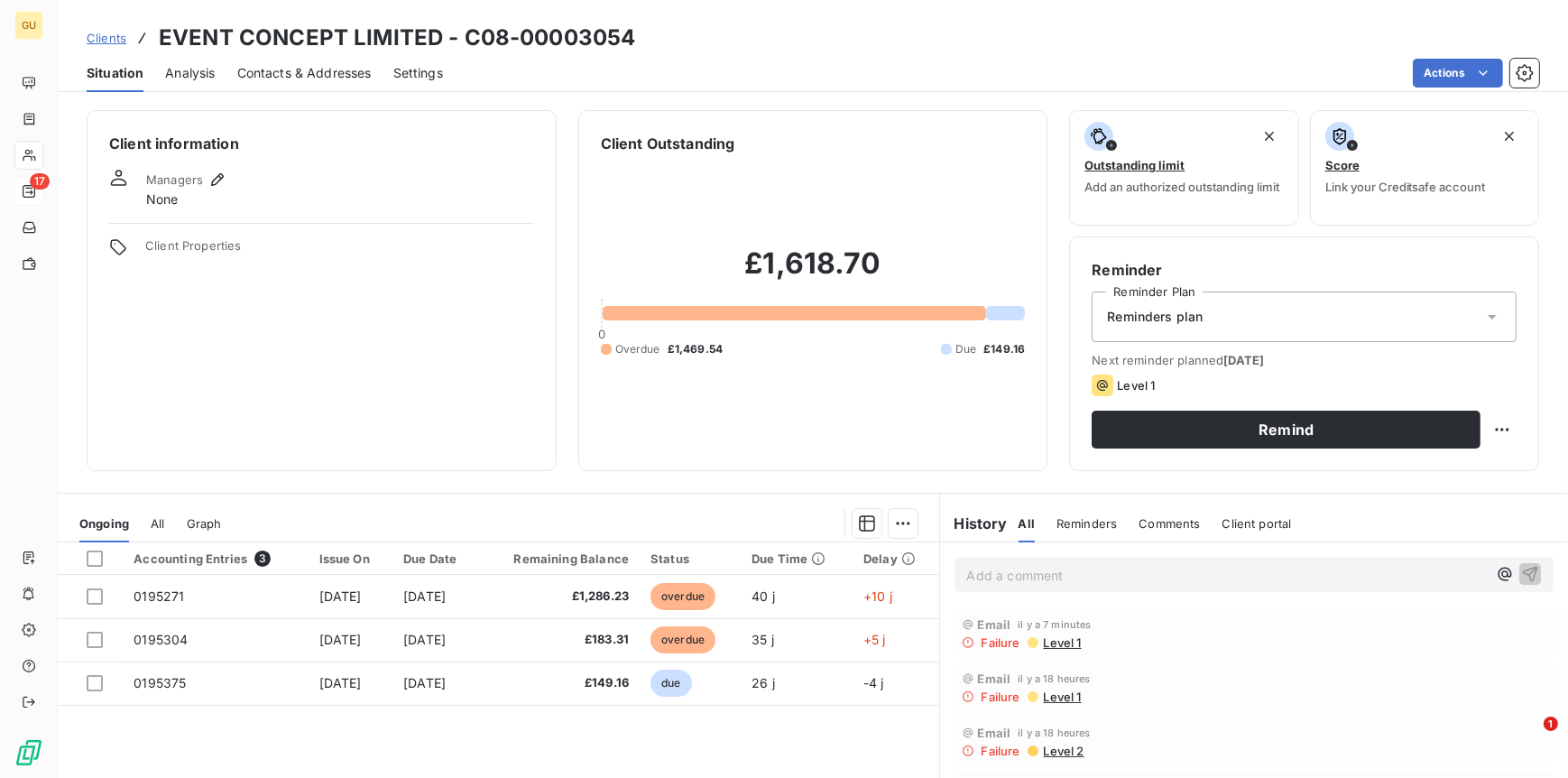
click at [321, 72] on span "Contacts & Addresses" at bounding box center [304, 73] width 135 height 18
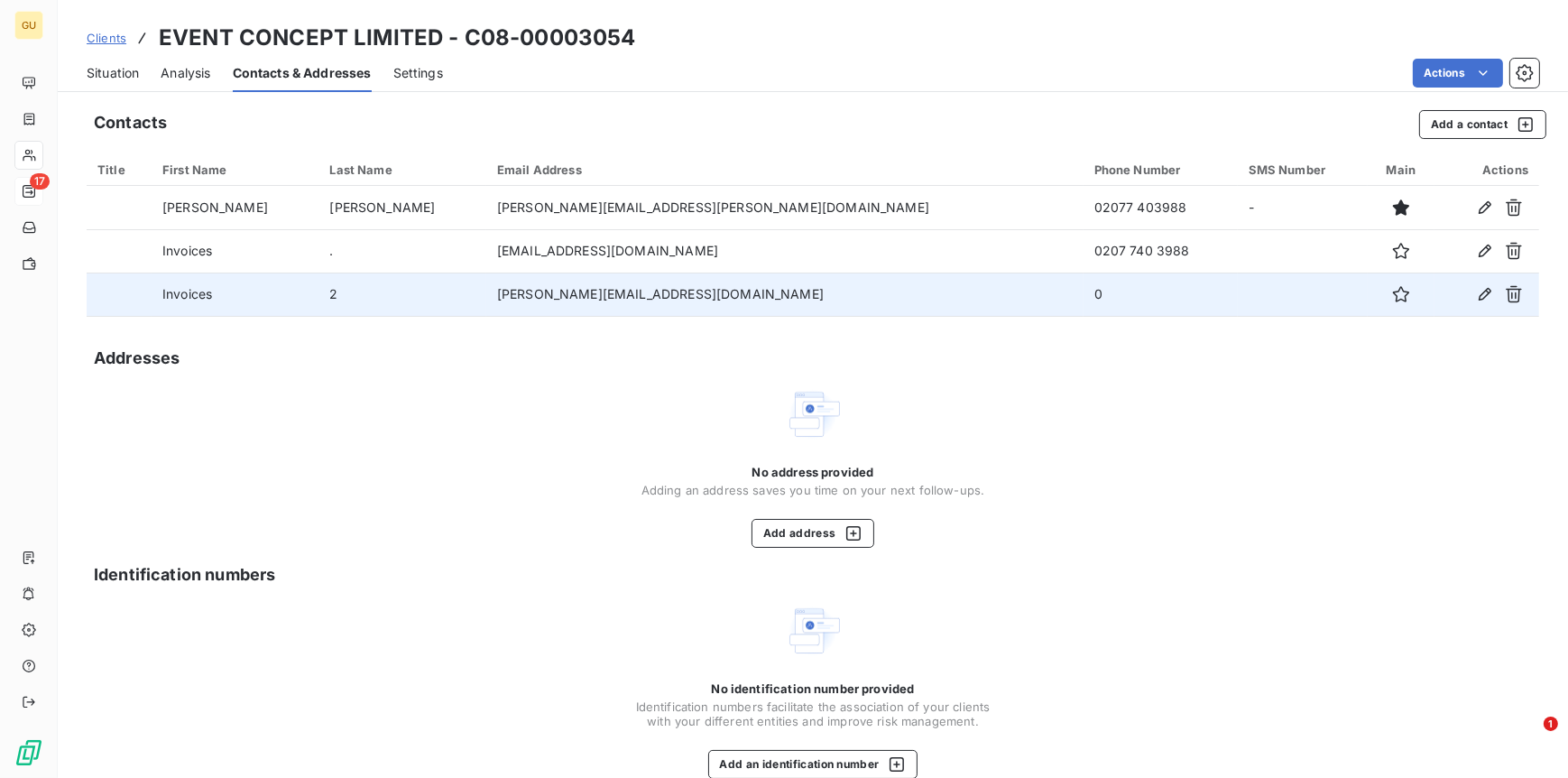
click at [714, 291] on td "[PERSON_NAME][EMAIL_ADDRESS][DOMAIN_NAME]" at bounding box center [784, 295] width 597 height 44
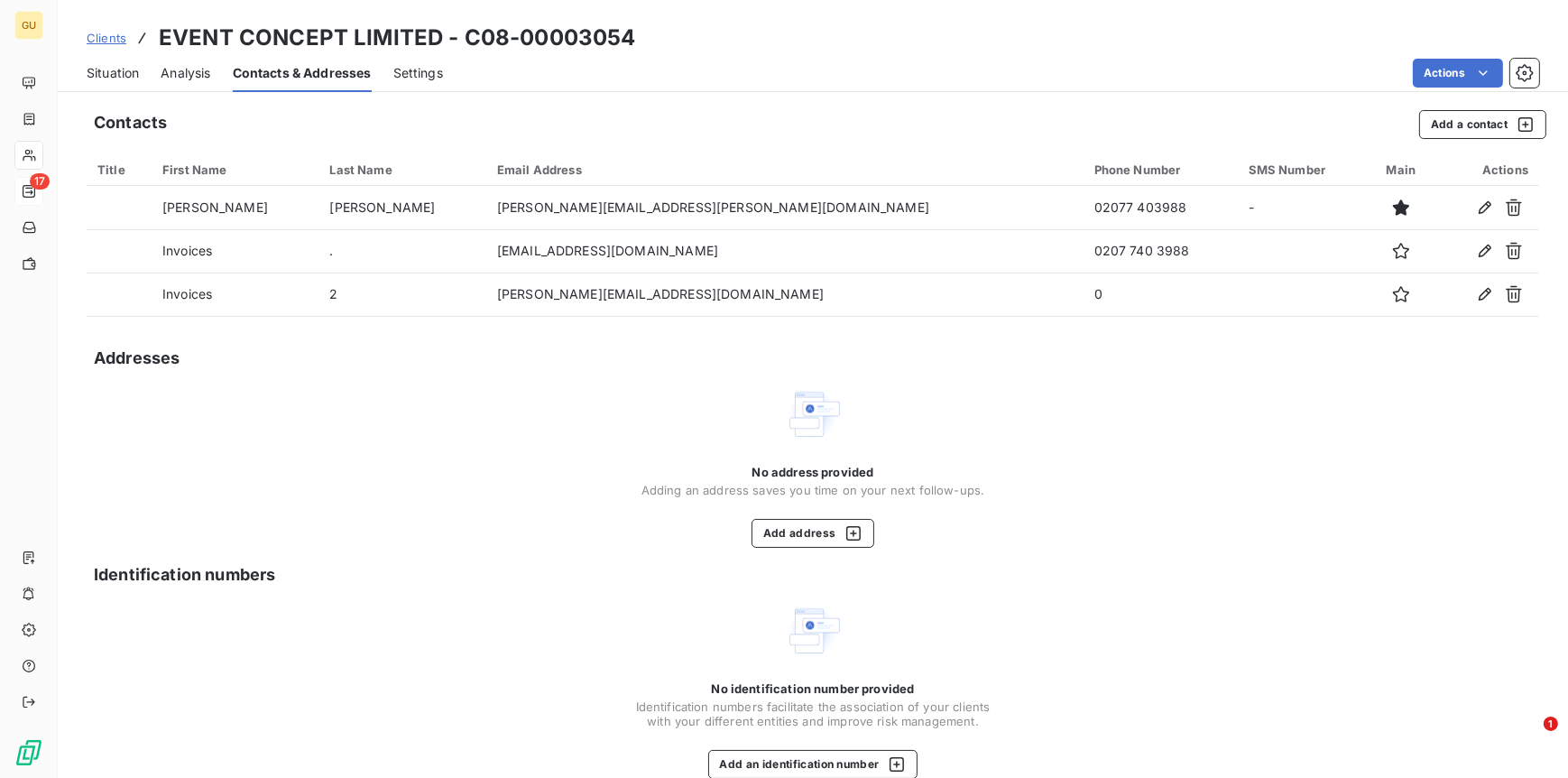
click at [1476, 288] on icon "button" at bounding box center [1485, 294] width 18 height 18
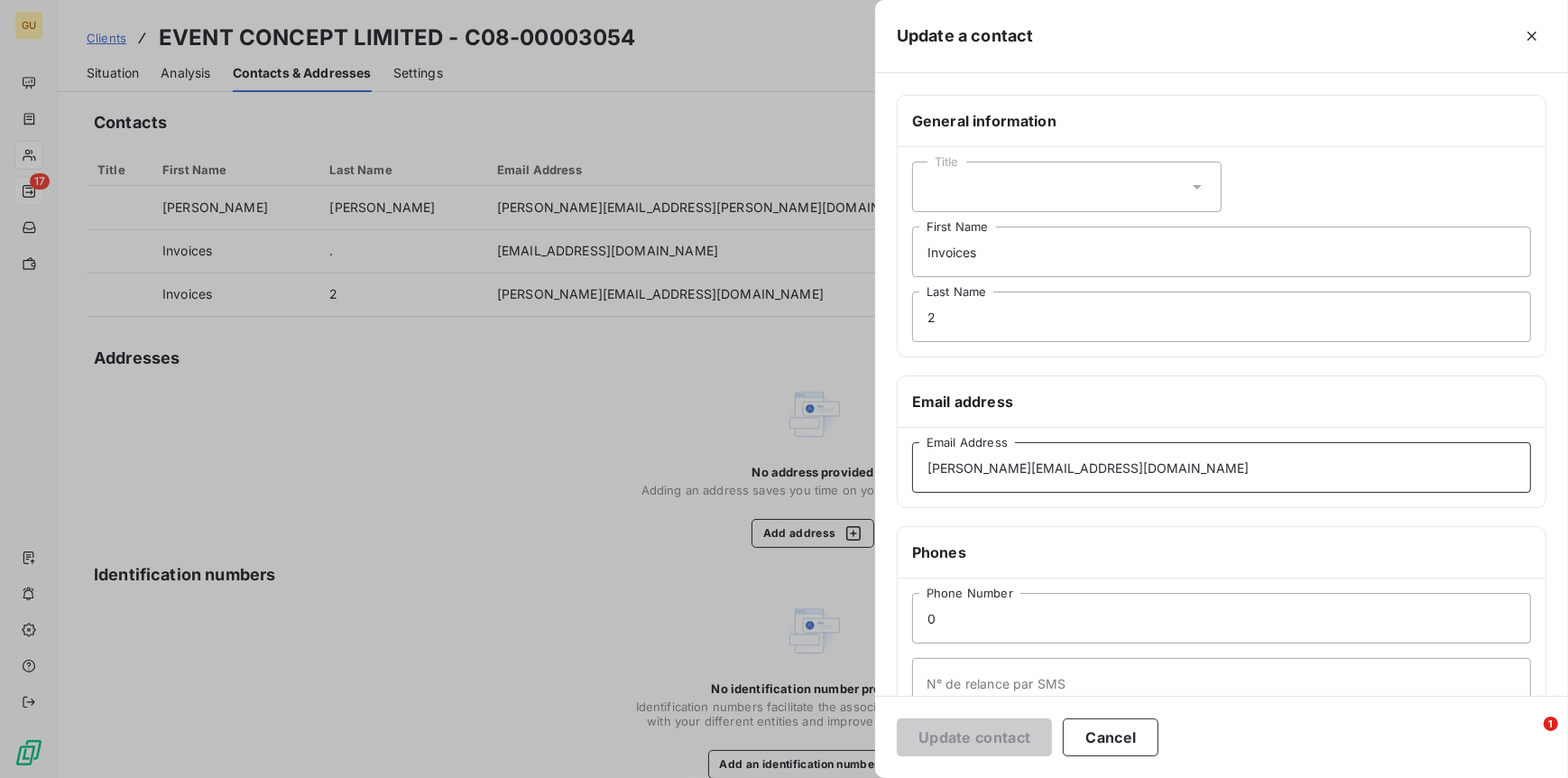
click at [1151, 472] on input "[PERSON_NAME][EMAIL_ADDRESS][DOMAIN_NAME]" at bounding box center [1221, 467] width 619 height 50
type input "[PERSON_NAME][EMAIL_ADDRESS][DOMAIN_NAME]"
click at [980, 736] on button "Update contact" at bounding box center [975, 737] width 155 height 38
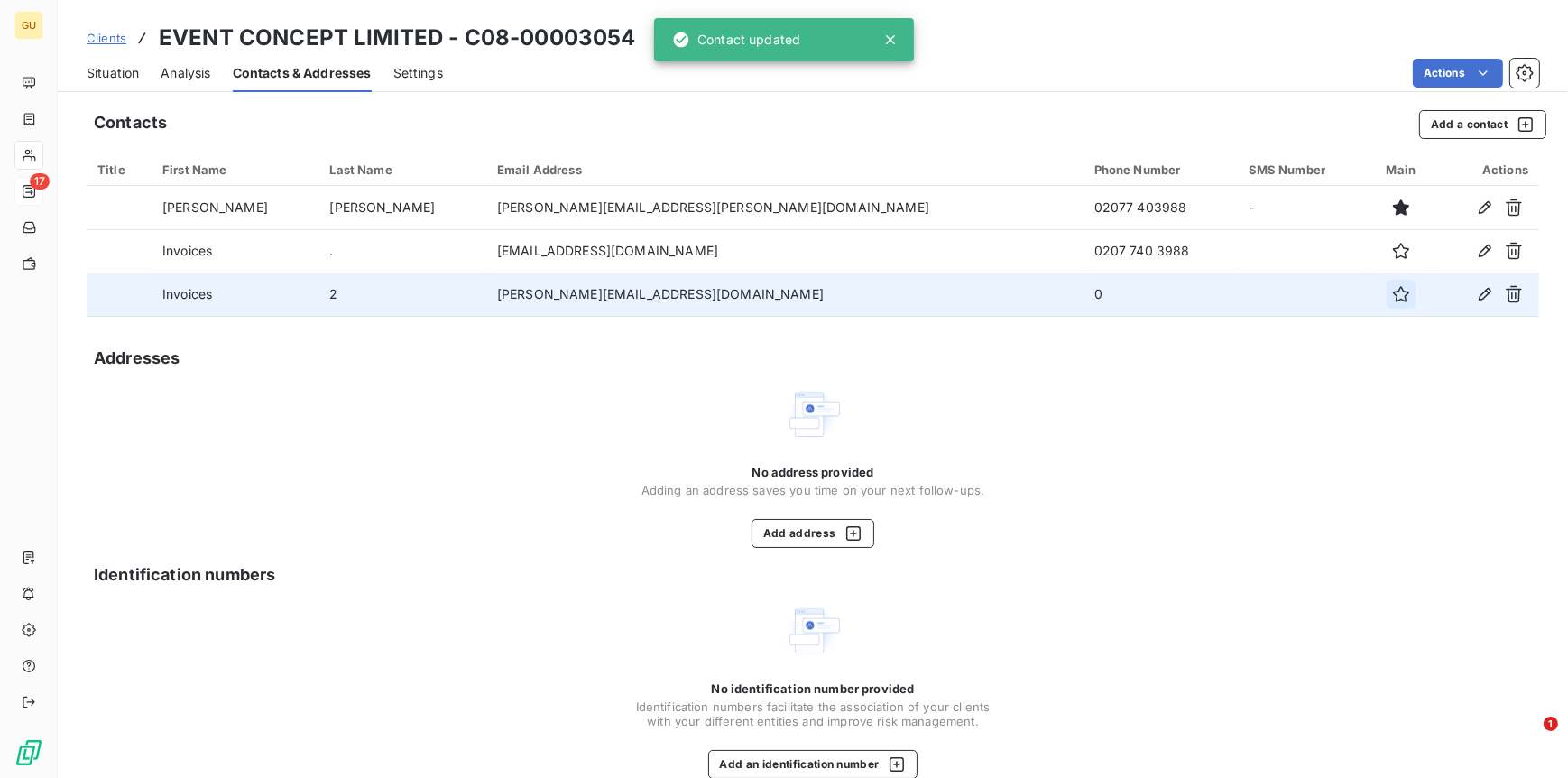
click at [1392, 294] on icon "button" at bounding box center [1400, 294] width 18 height 18
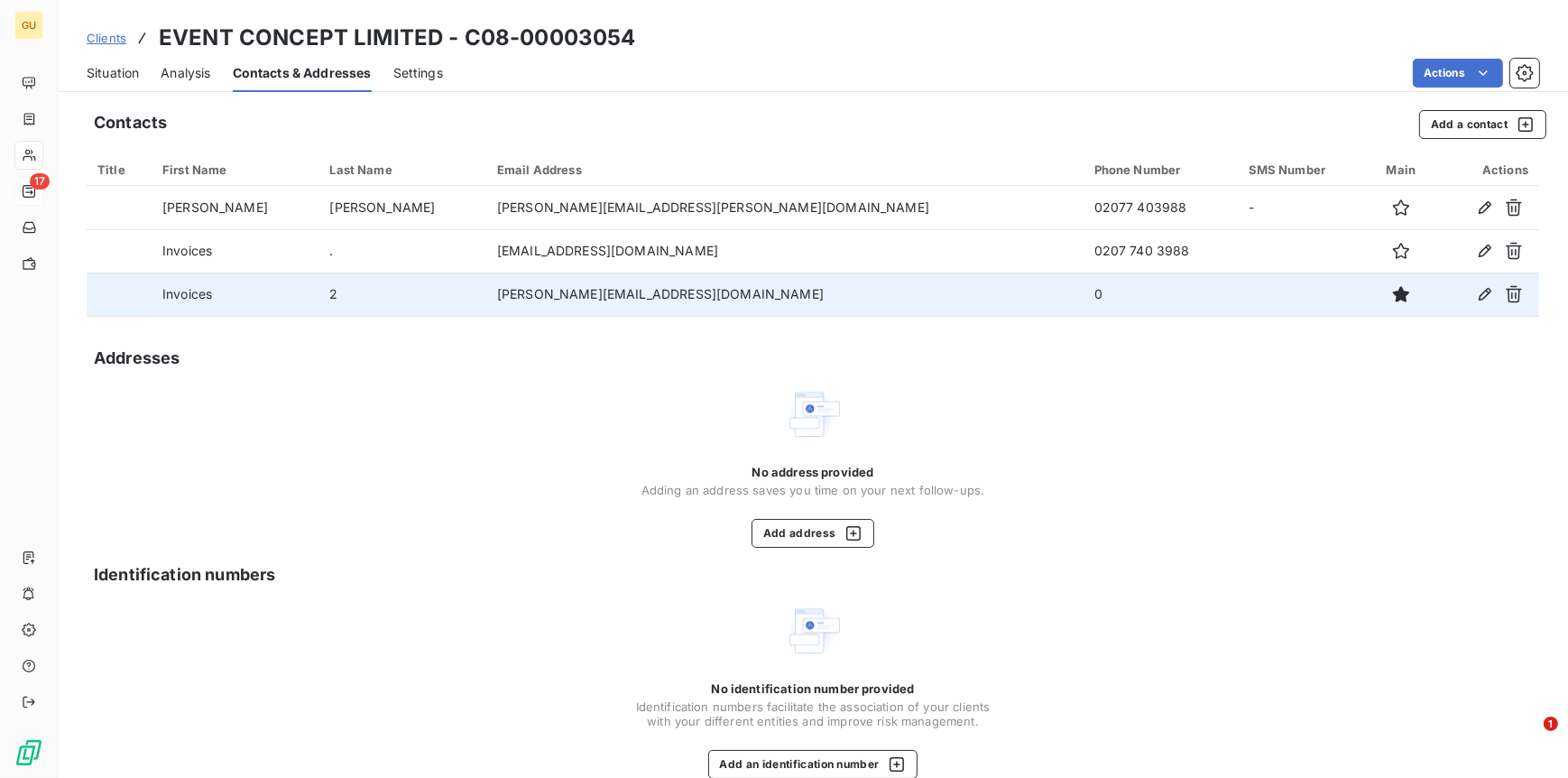
click at [105, 70] on span "Situation" at bounding box center [112, 73] width 52 height 18
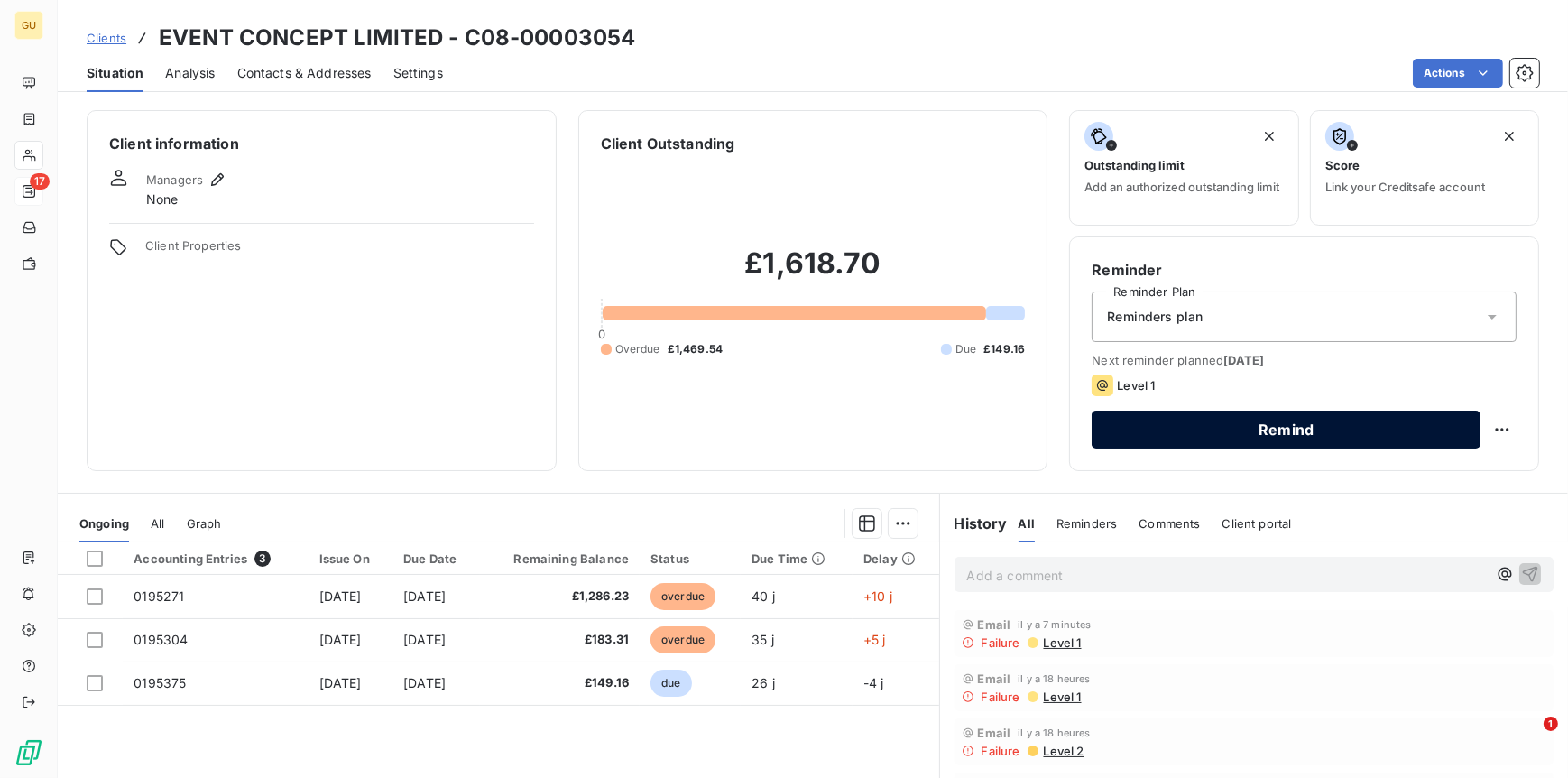
click at [1206, 434] on button "Remind" at bounding box center [1286, 429] width 388 height 38
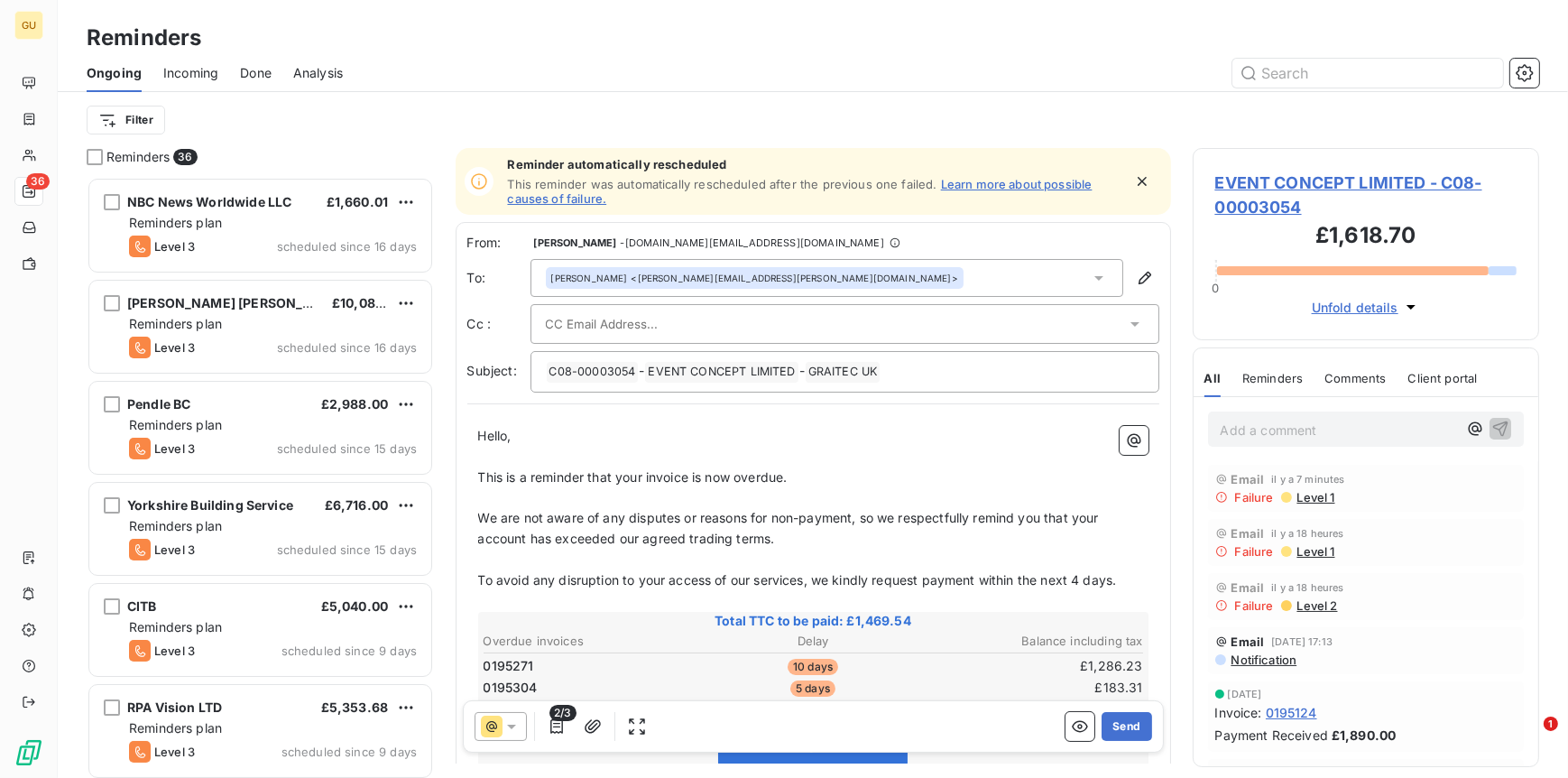
scroll to position [587, 333]
click at [1120, 726] on button "Send" at bounding box center [1126, 726] width 49 height 28
